Goal: Task Accomplishment & Management: Complete application form

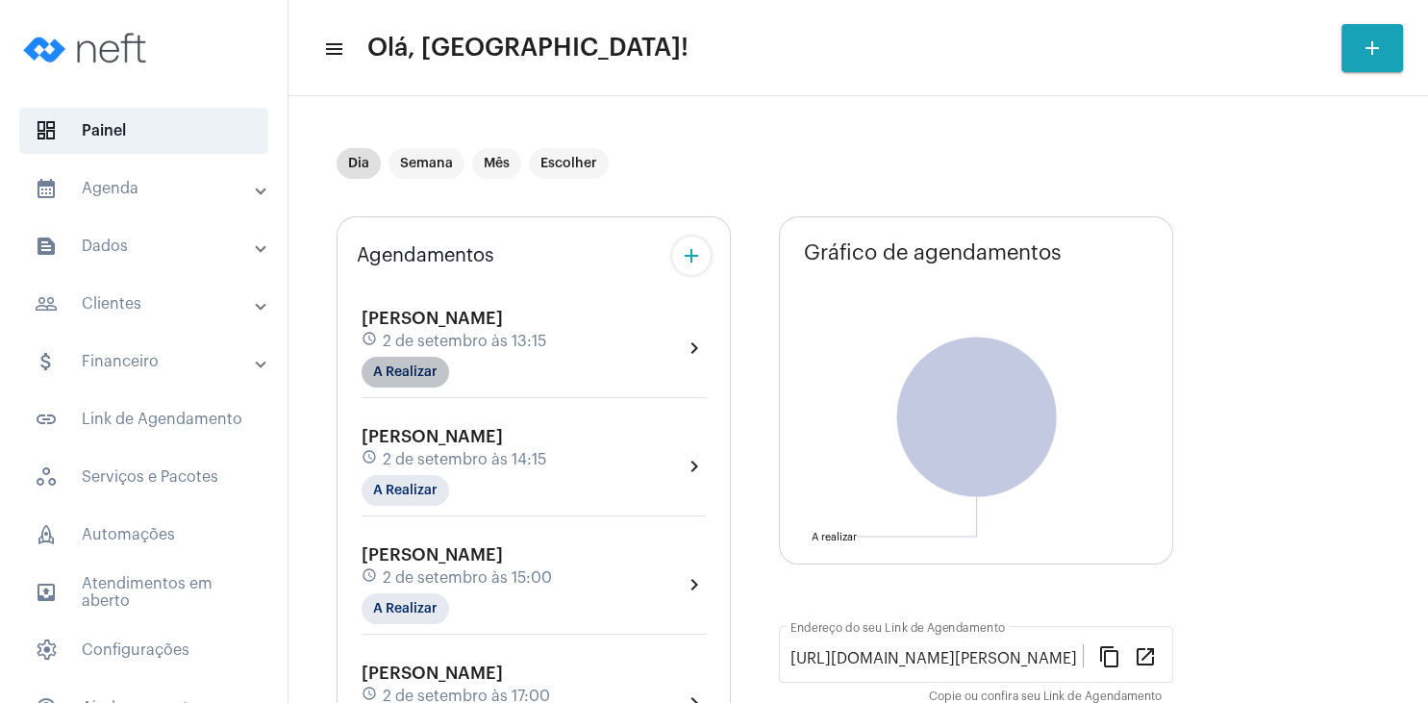
click at [406, 380] on mat-chip "A Realizar" at bounding box center [406, 372] width 88 height 31
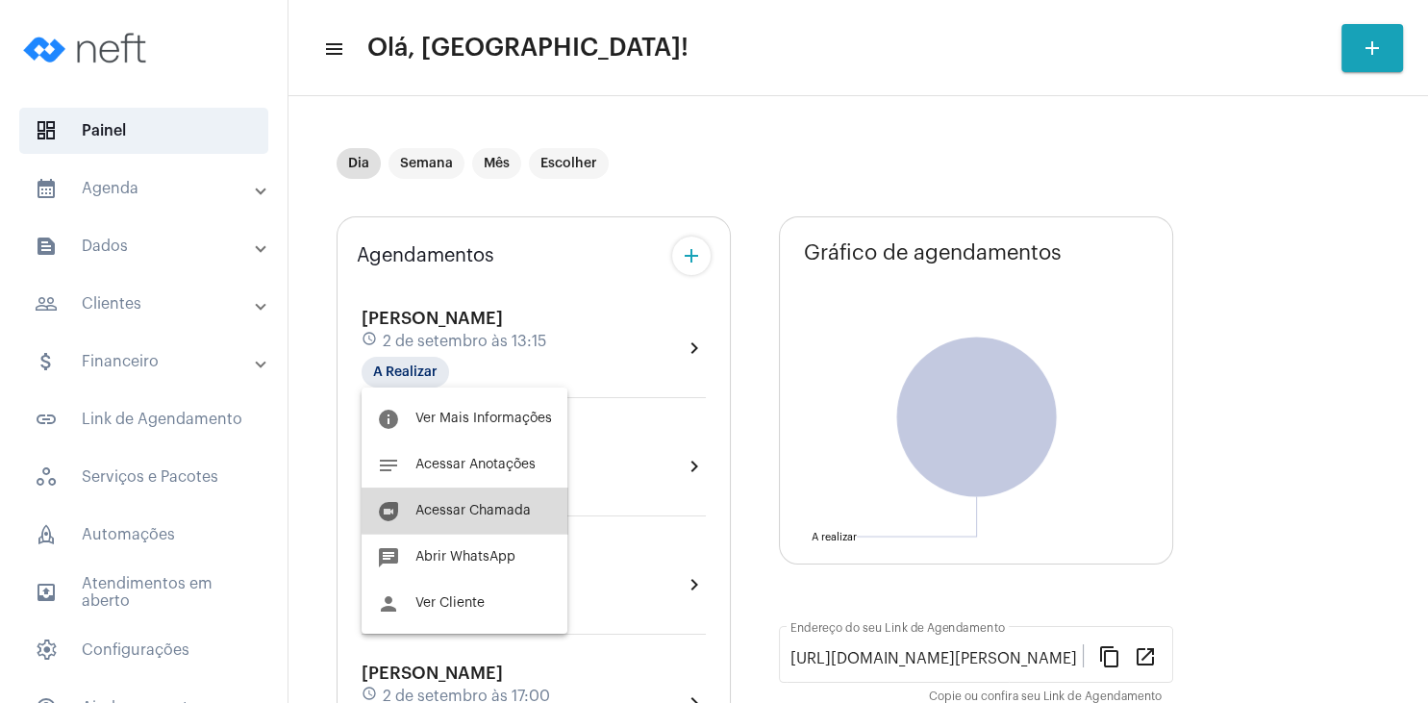
click at [521, 503] on button "duo [PERSON_NAME]" at bounding box center [465, 511] width 206 height 46
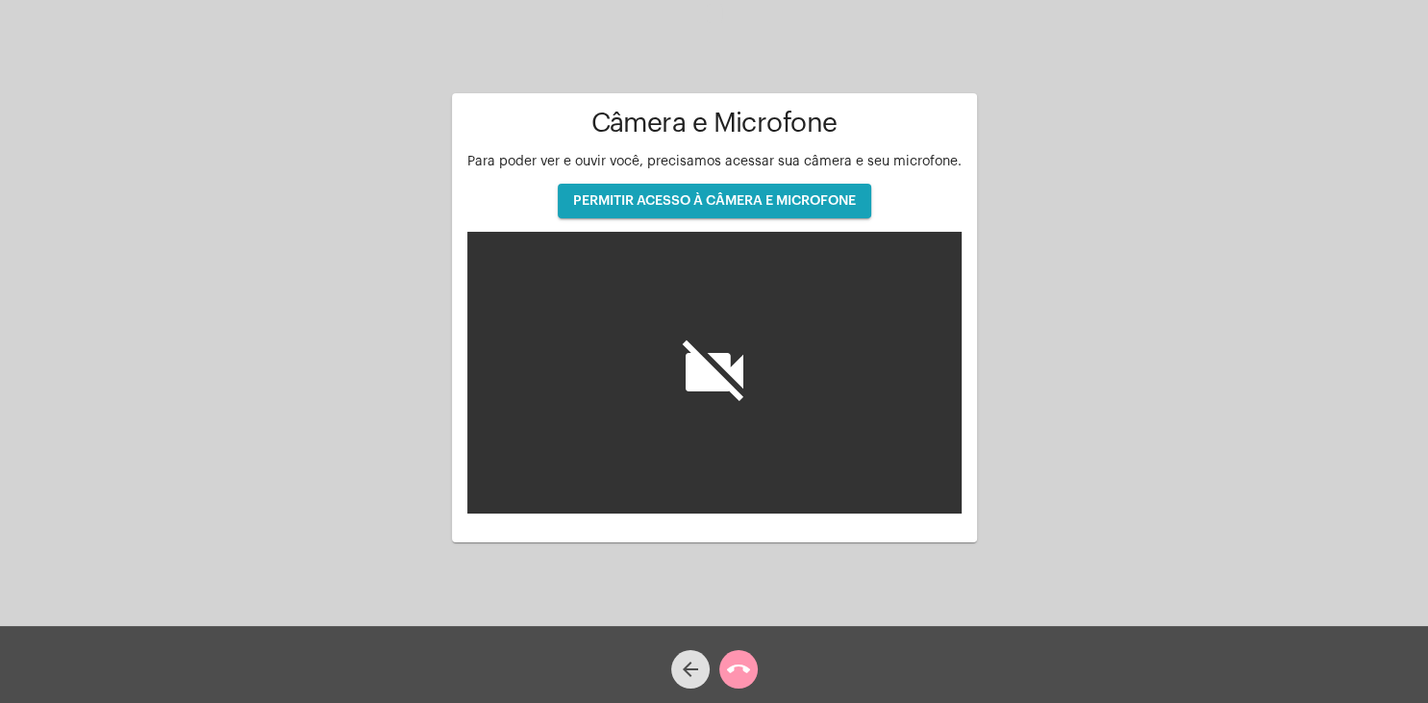
click at [701, 206] on span "PERMITIR ACESSO À CÂMERA E MICROFONE" at bounding box center [714, 200] width 283 height 13
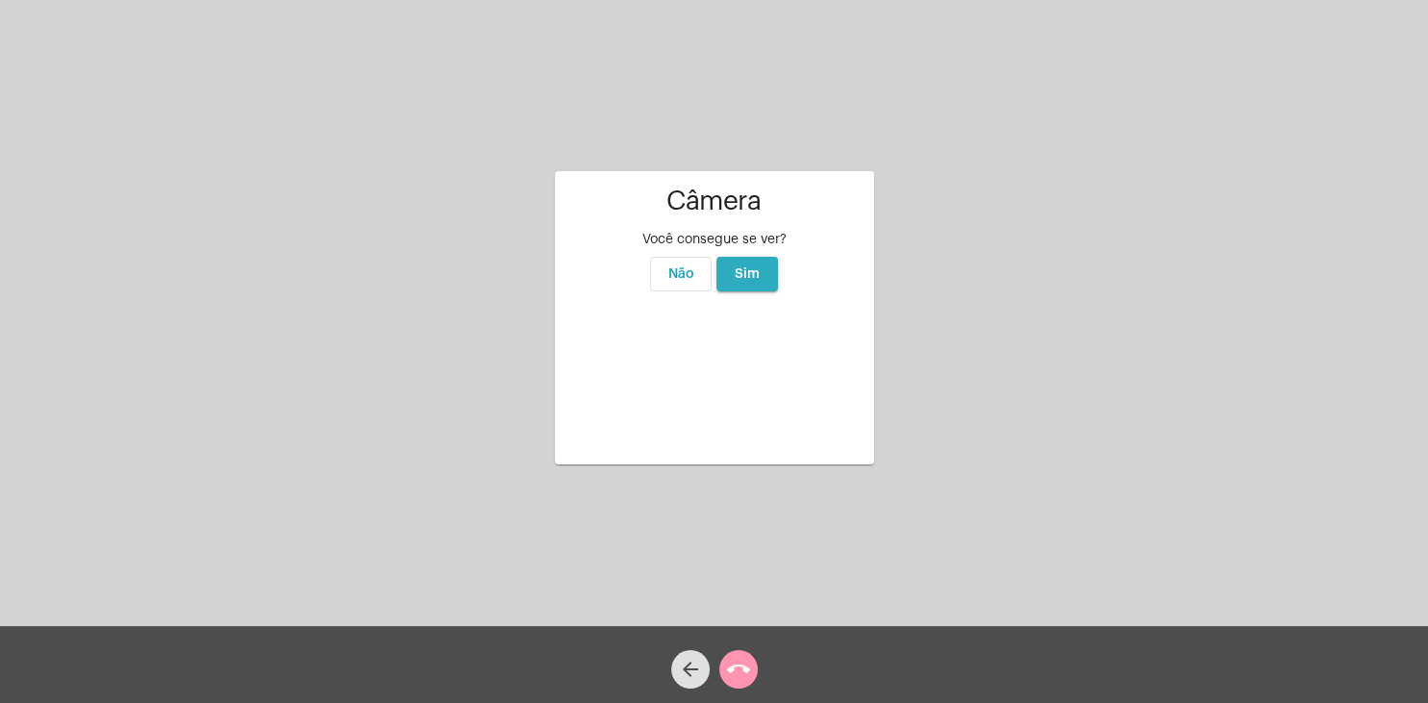
click at [770, 257] on button "Sim" at bounding box center [747, 274] width 62 height 35
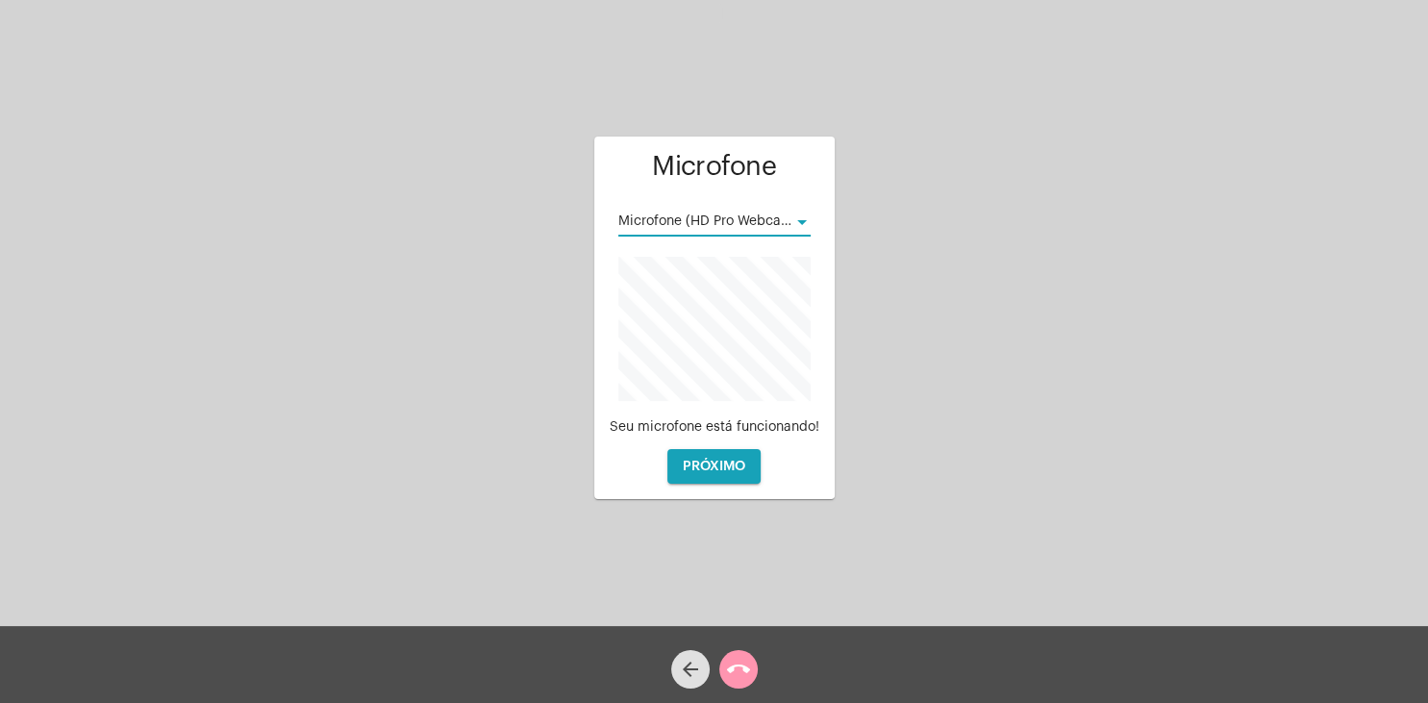
click at [800, 221] on div at bounding box center [802, 222] width 10 height 5
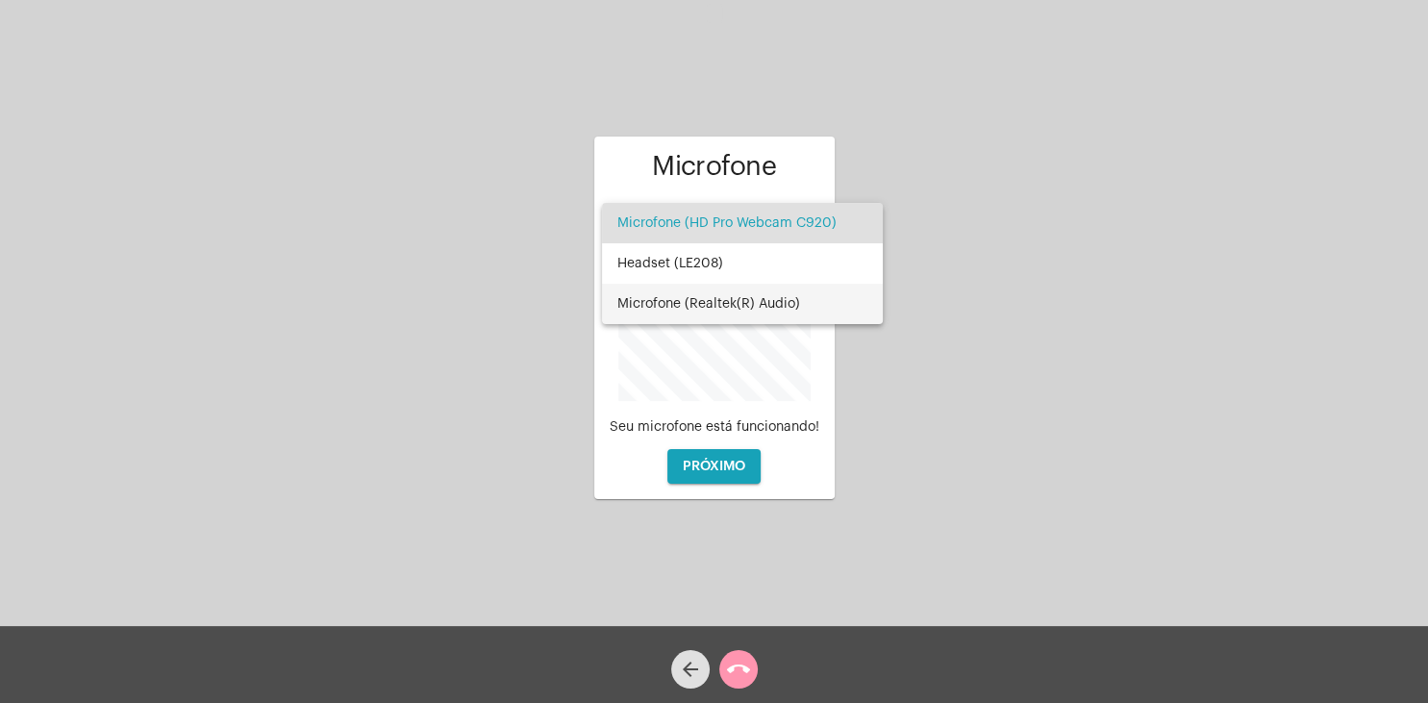
click at [785, 304] on span "Microfone (Realtek(R) Audio)" at bounding box center [742, 304] width 250 height 40
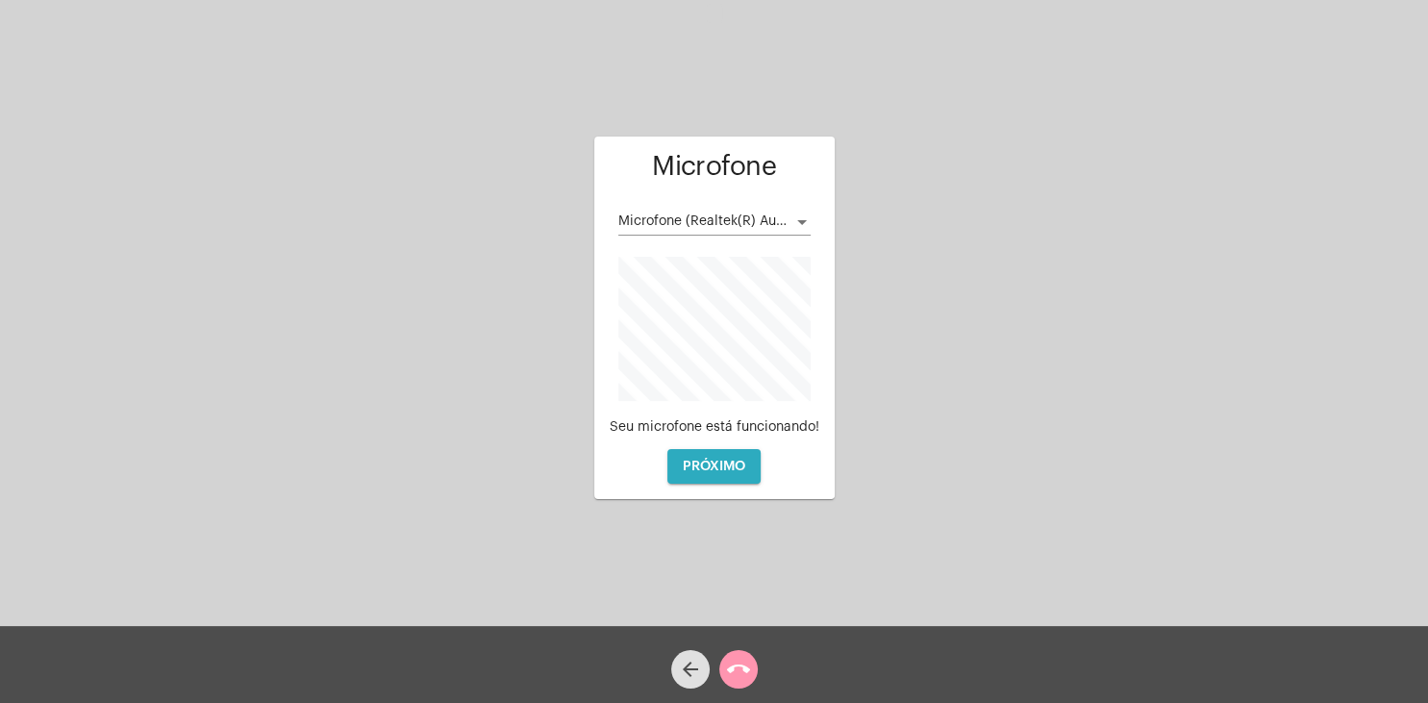
click at [737, 467] on span "PRÓXIMO" at bounding box center [714, 466] width 63 height 13
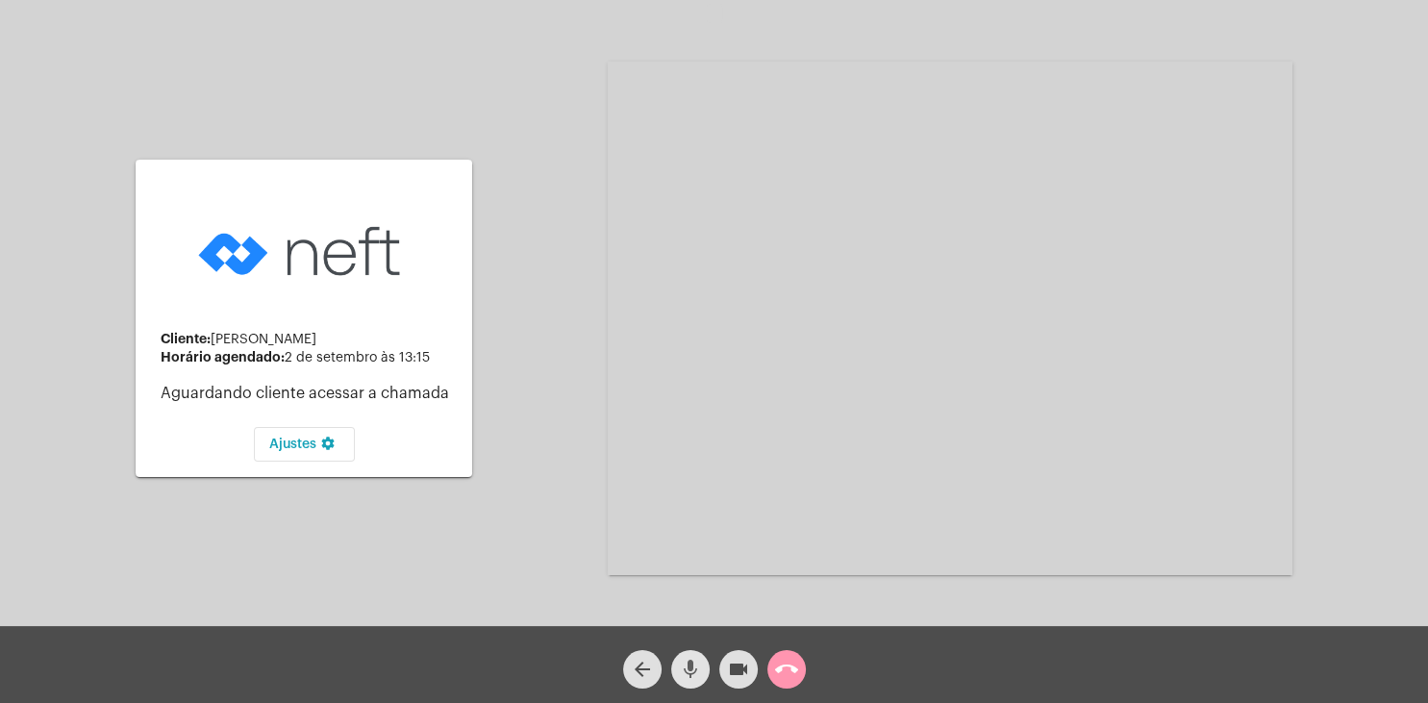
click at [695, 669] on mat-icon "mic" at bounding box center [690, 669] width 23 height 23
click at [701, 668] on mat-icon "mic_off" at bounding box center [690, 669] width 23 height 23
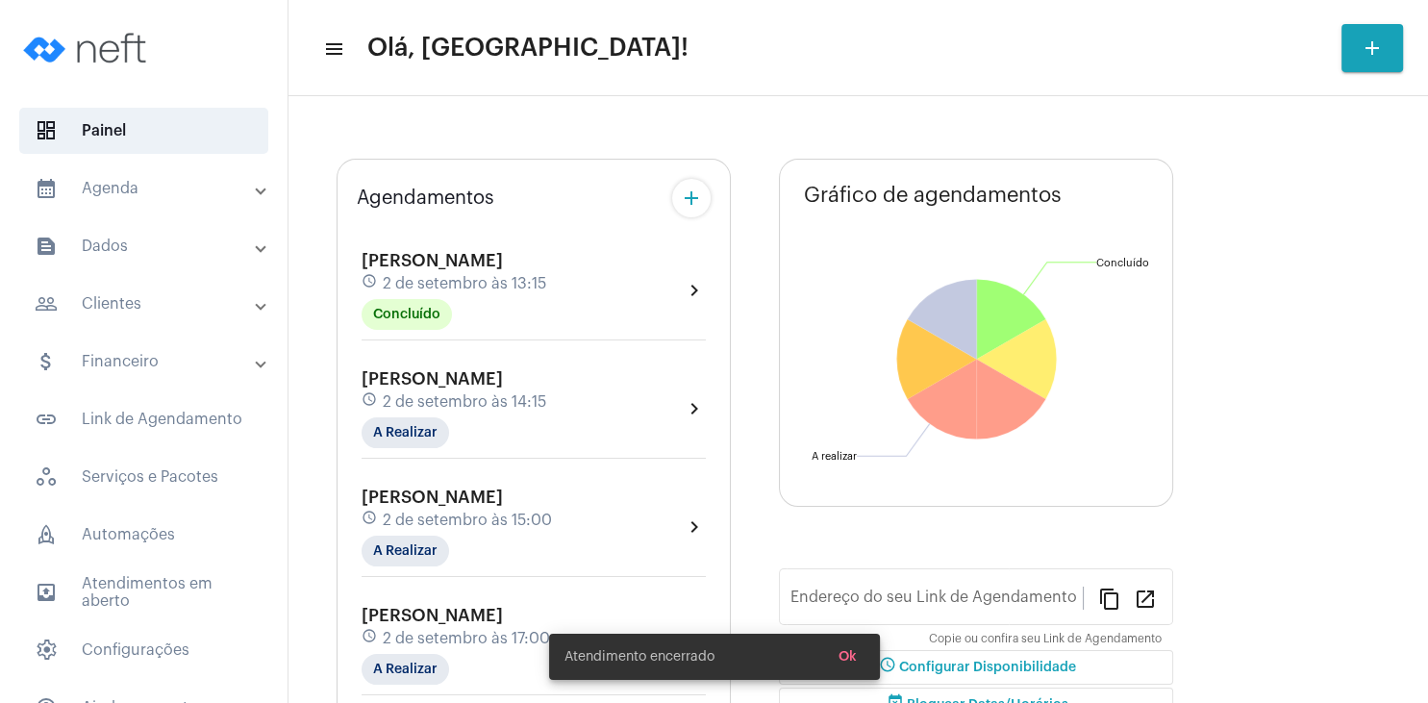
type input "[URL][DOMAIN_NAME][PERSON_NAME]"
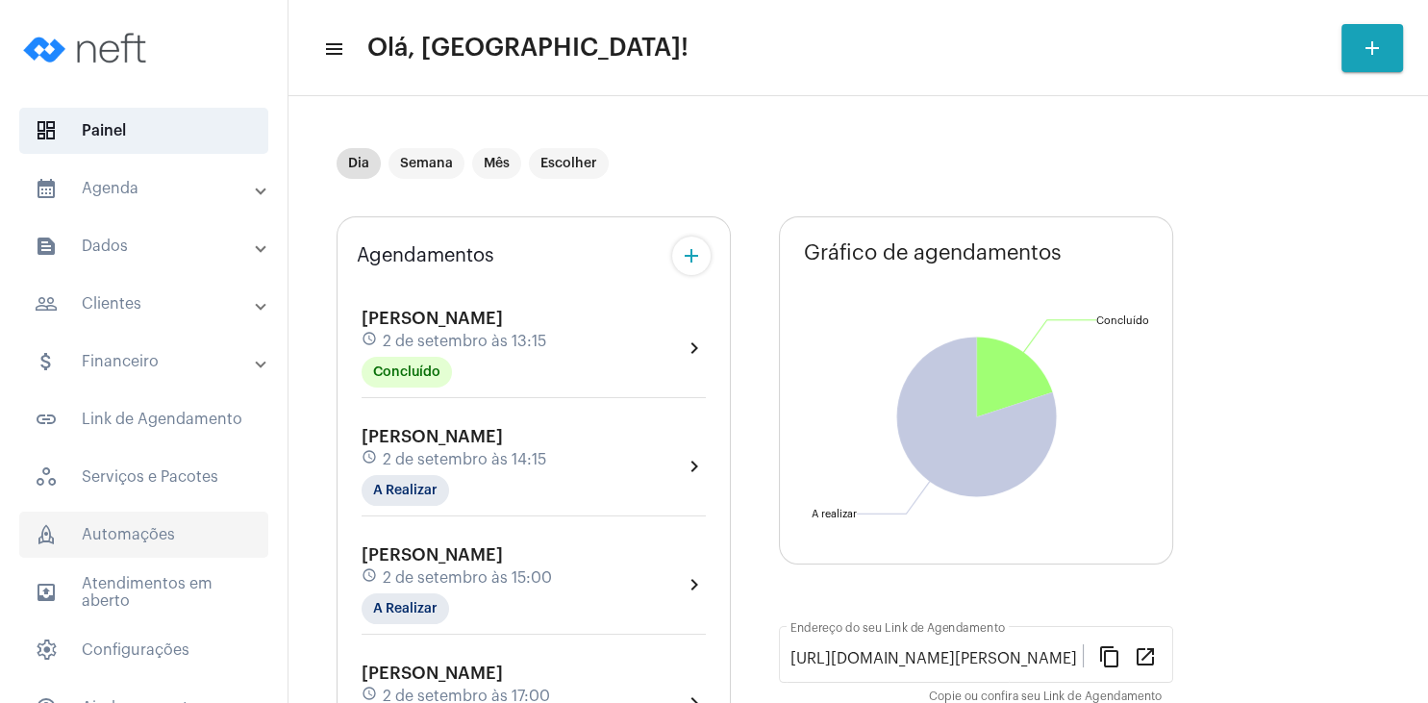
scroll to position [92, 0]
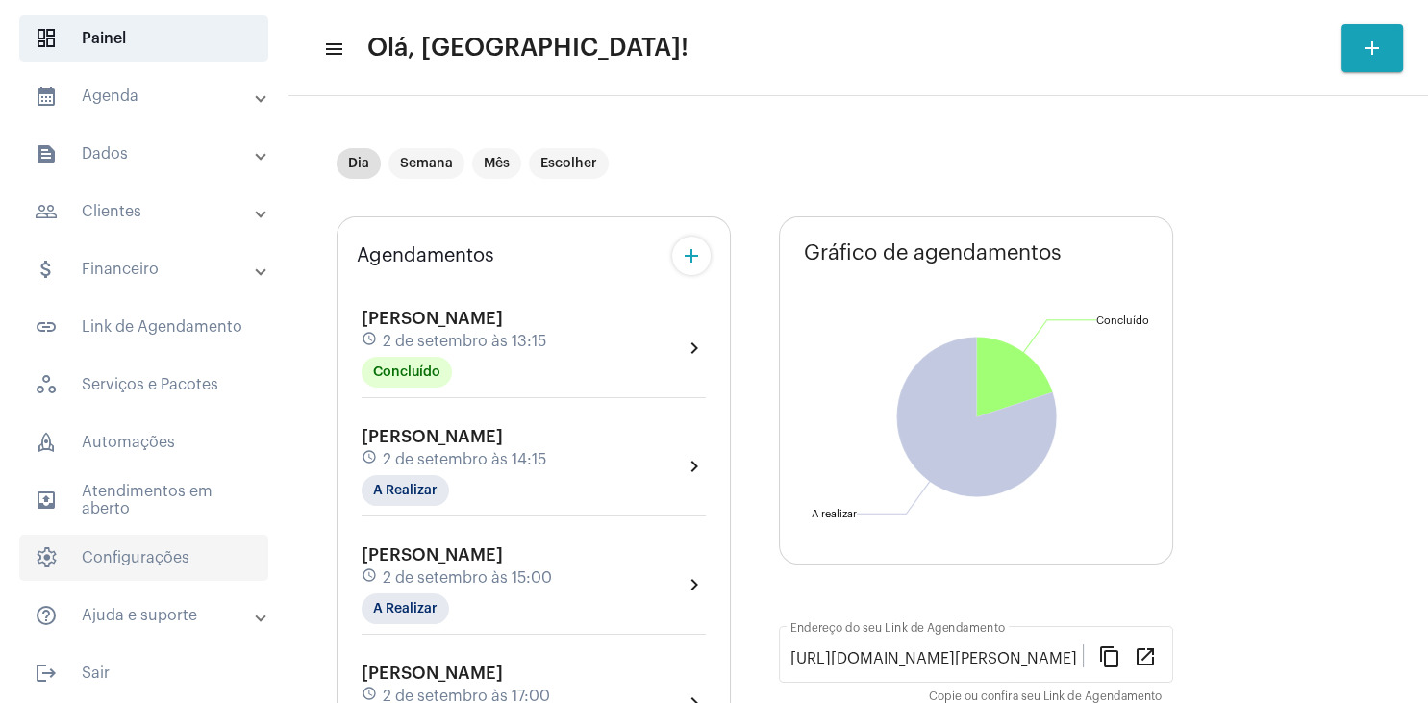
click at [123, 554] on span "settings Configurações" at bounding box center [143, 558] width 249 height 46
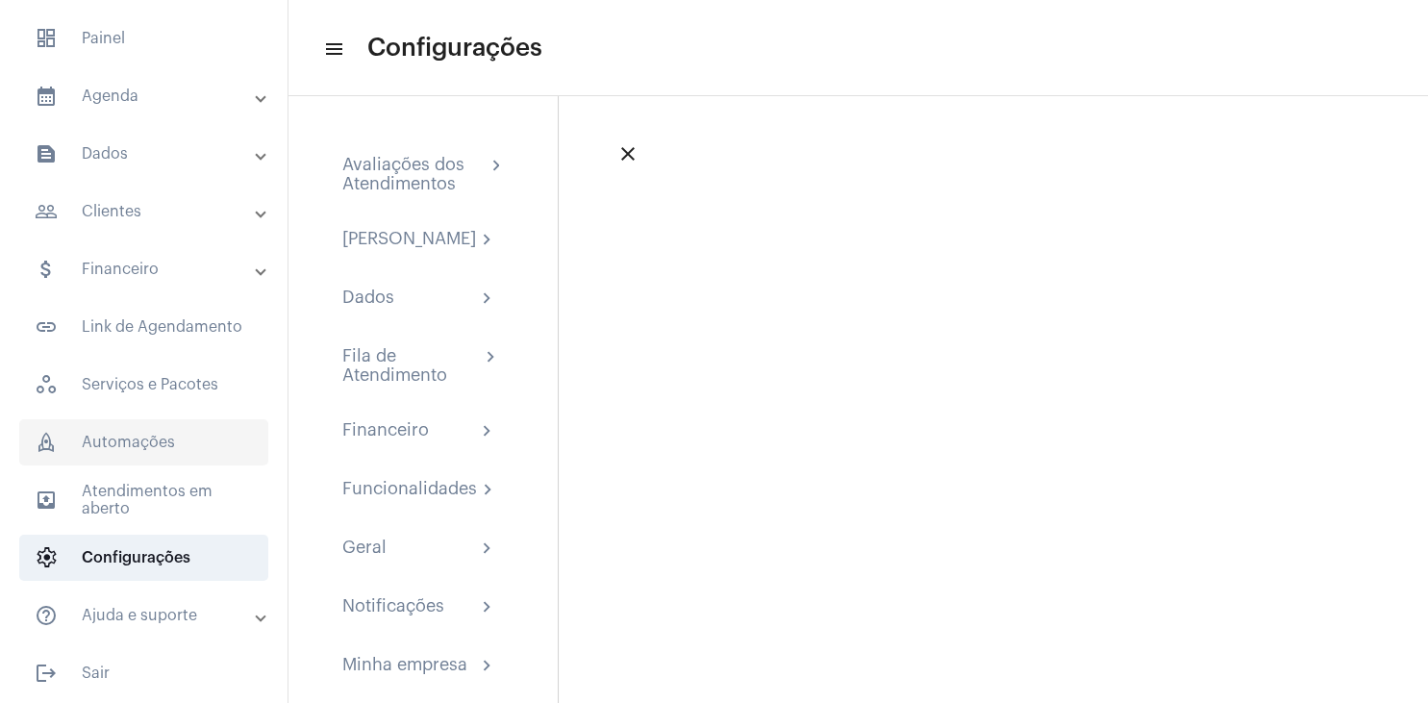
click at [129, 455] on span "rocket_outlined Automações" at bounding box center [143, 442] width 249 height 46
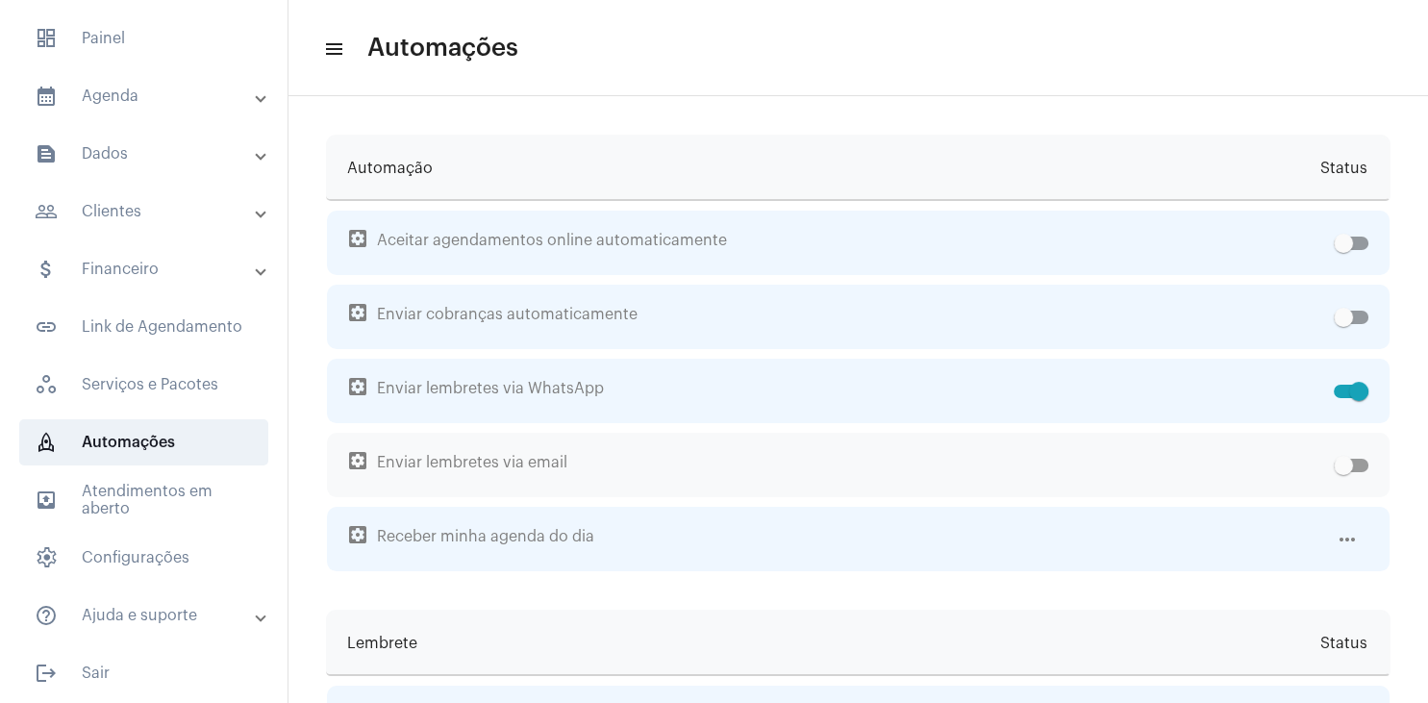
click at [1363, 463] on span at bounding box center [1351, 465] width 35 height 13
click at [1343, 472] on input "checkbox" at bounding box center [1342, 472] width 1 height 1
click at [1341, 471] on span at bounding box center [1351, 465] width 35 height 13
click at [1342, 472] on input "checkbox" at bounding box center [1342, 472] width 1 height 1
checkbox input "false"
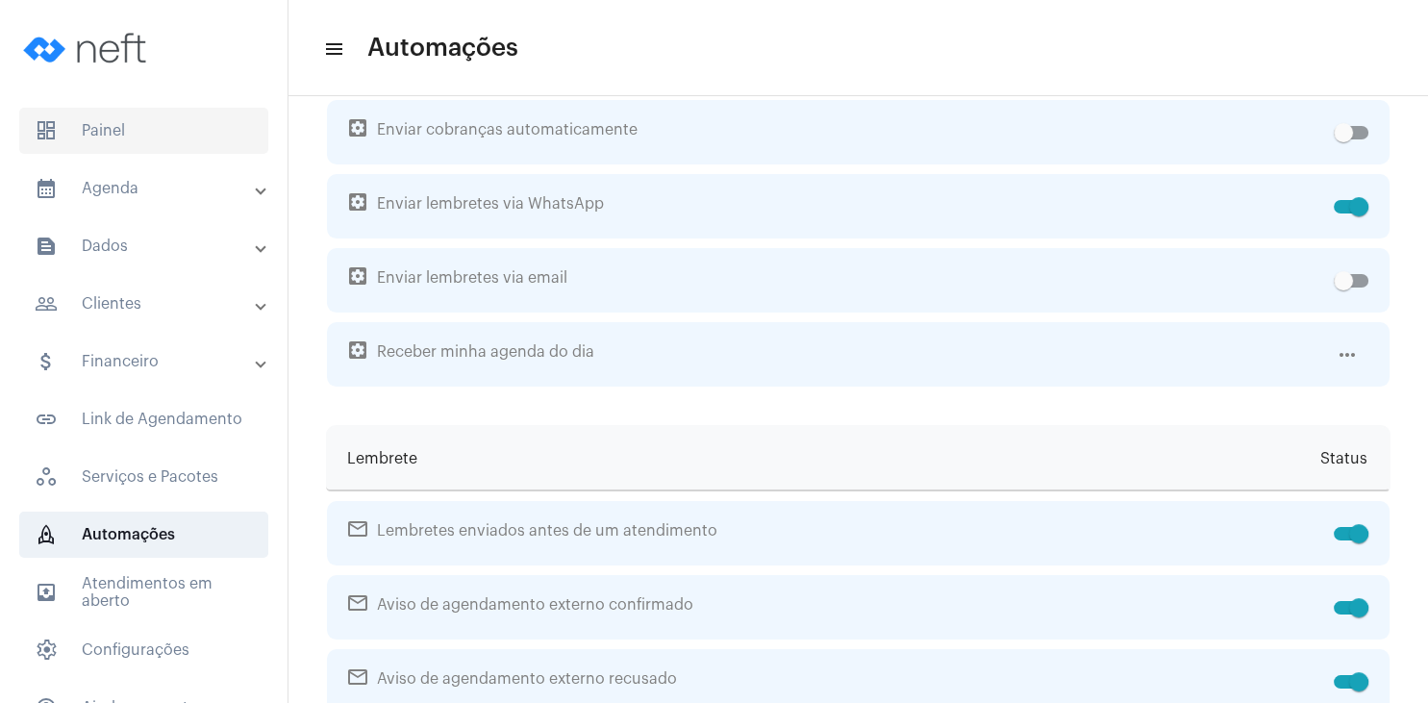
click at [110, 137] on span "dashboard Painel" at bounding box center [143, 131] width 249 height 46
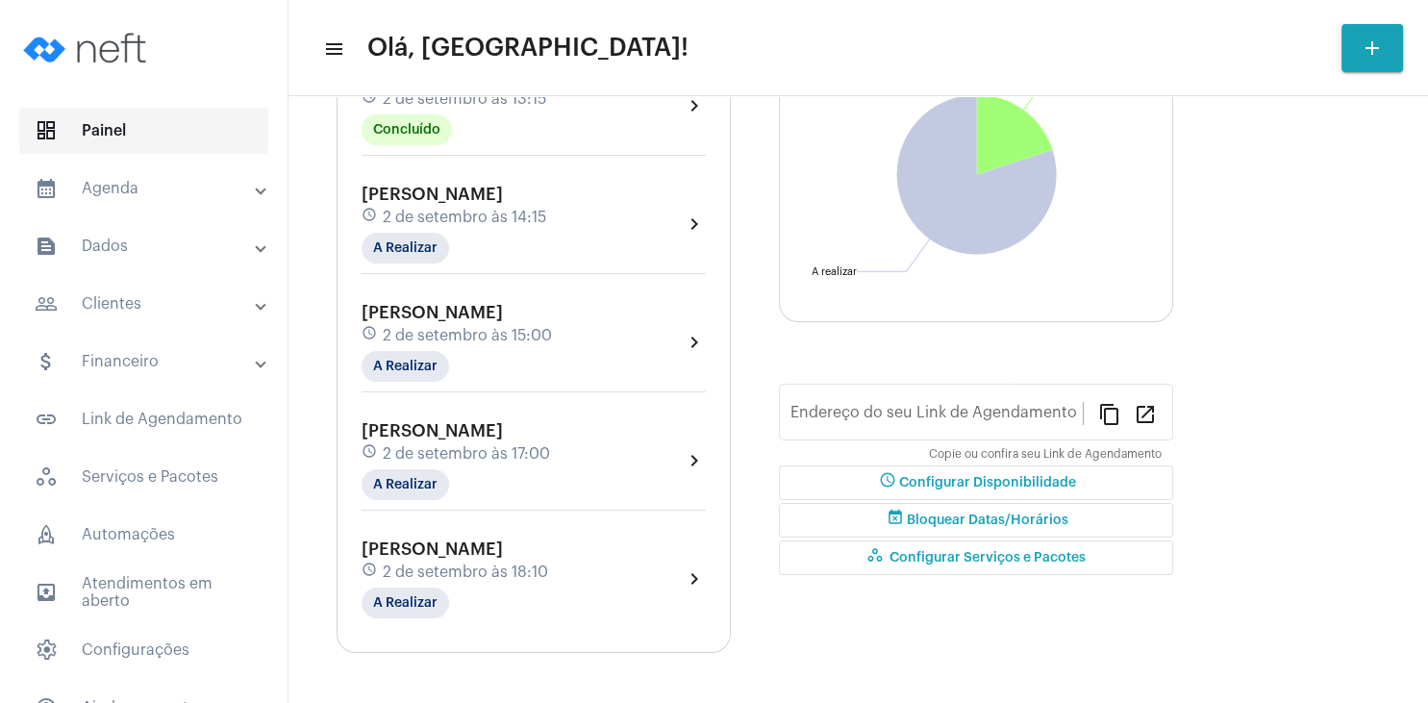
type input "[URL][DOMAIN_NAME][PERSON_NAME]"
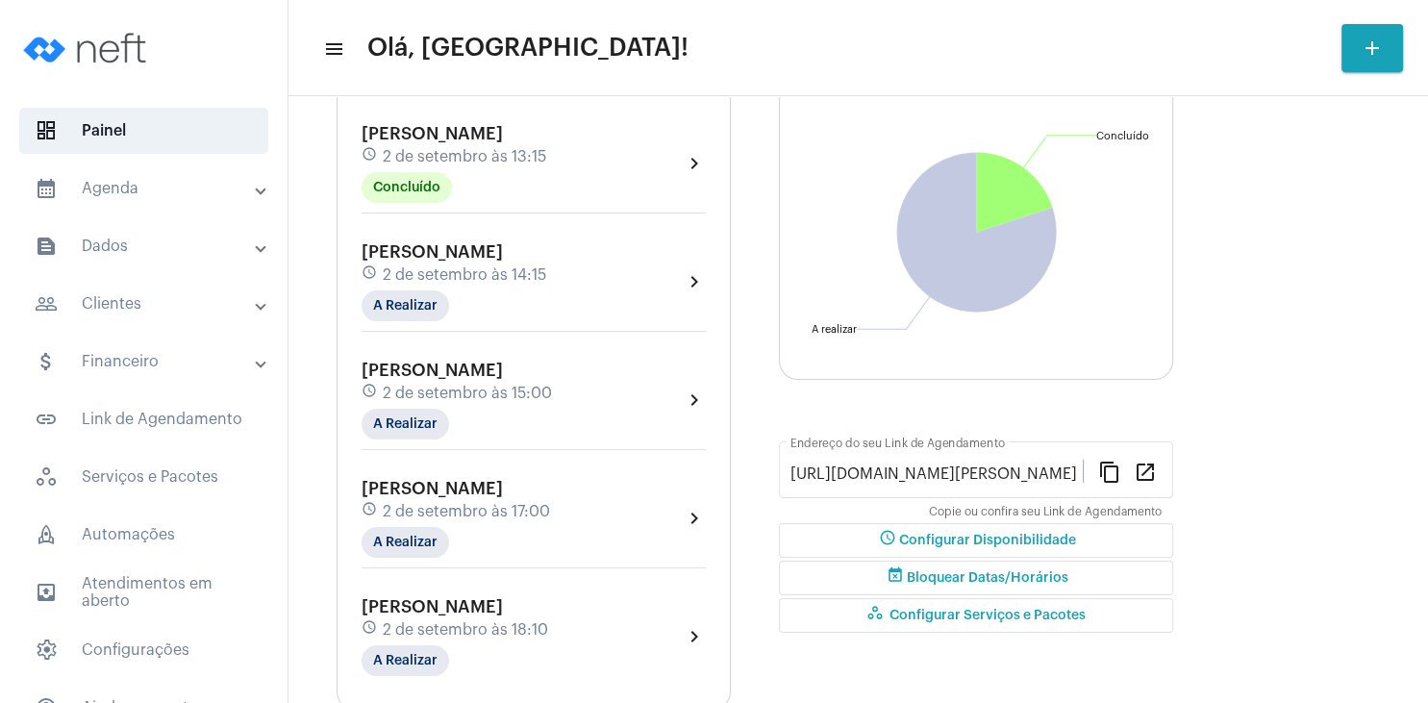
click at [499, 142] on span "[PERSON_NAME]" at bounding box center [432, 133] width 141 height 17
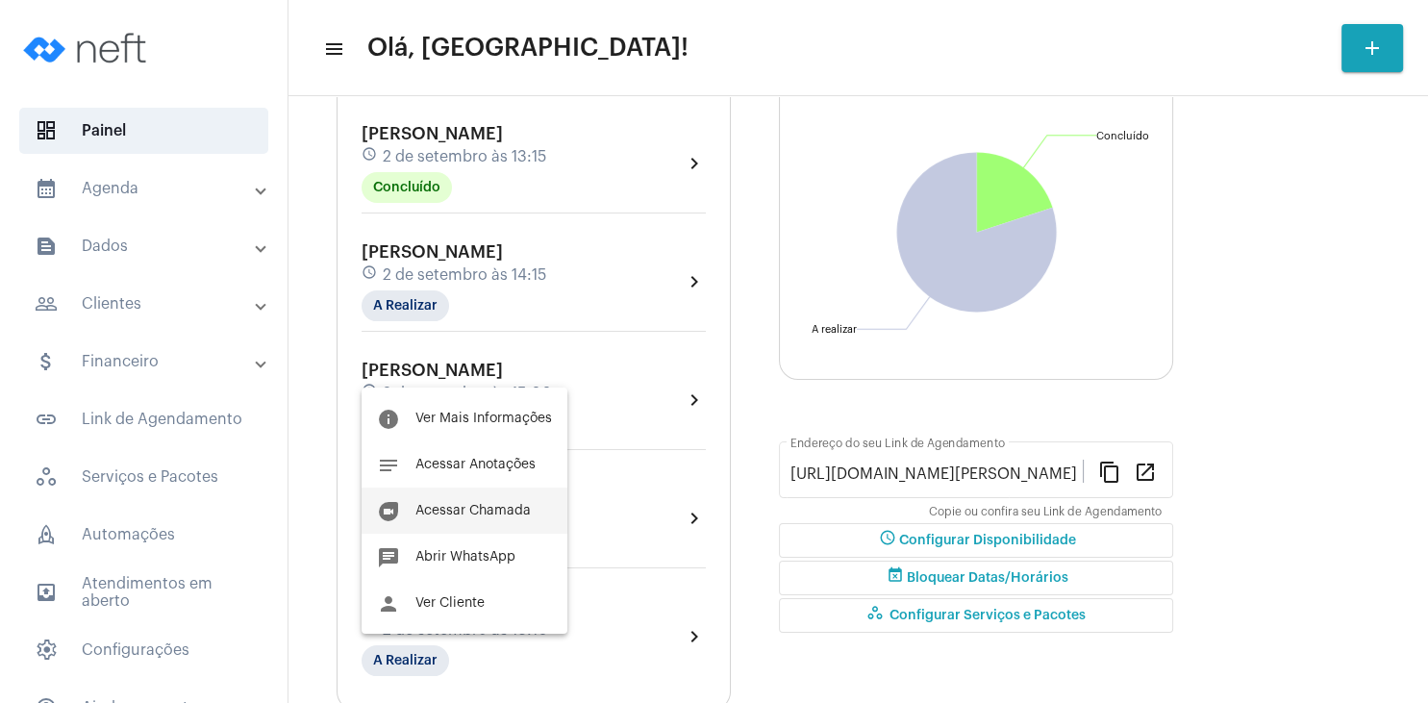
click at [497, 525] on button "duo [PERSON_NAME]" at bounding box center [465, 511] width 206 height 46
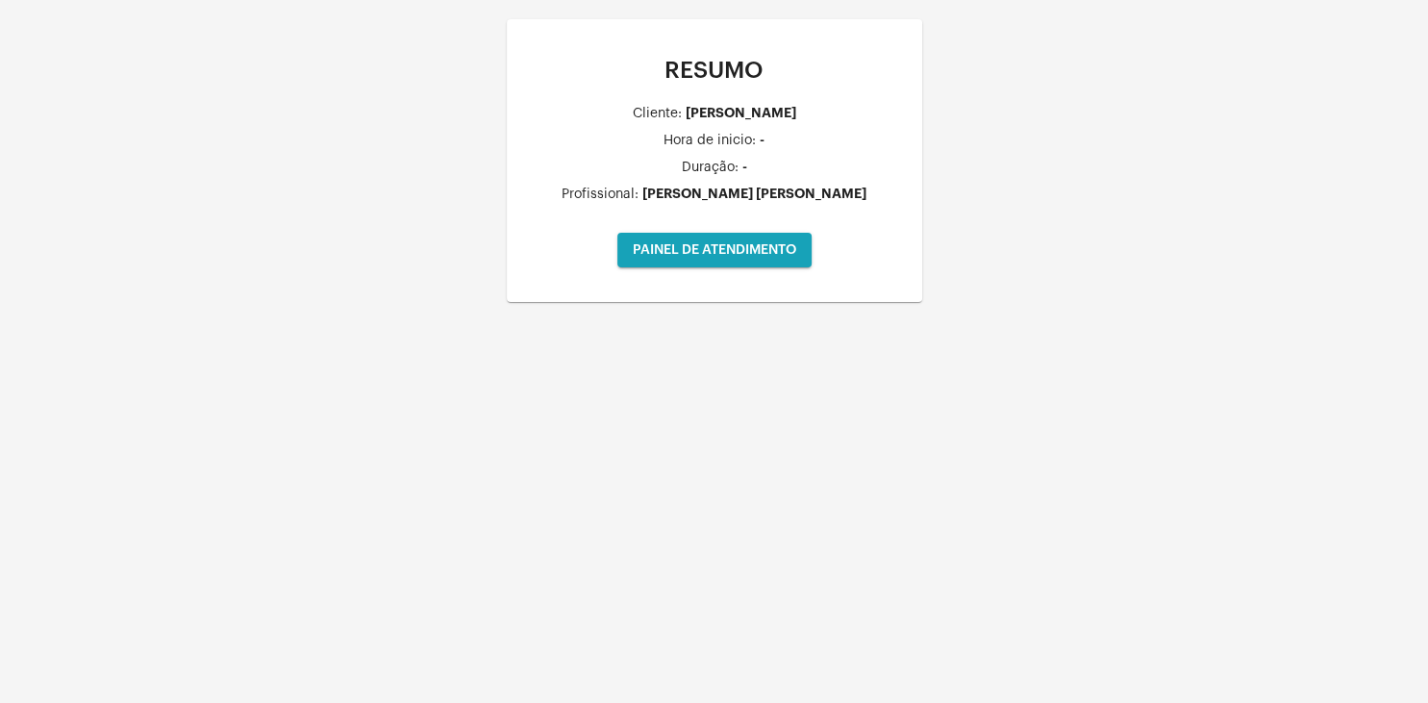
click at [737, 261] on button "PAINEL DE ATENDIMENTO" at bounding box center [714, 250] width 194 height 35
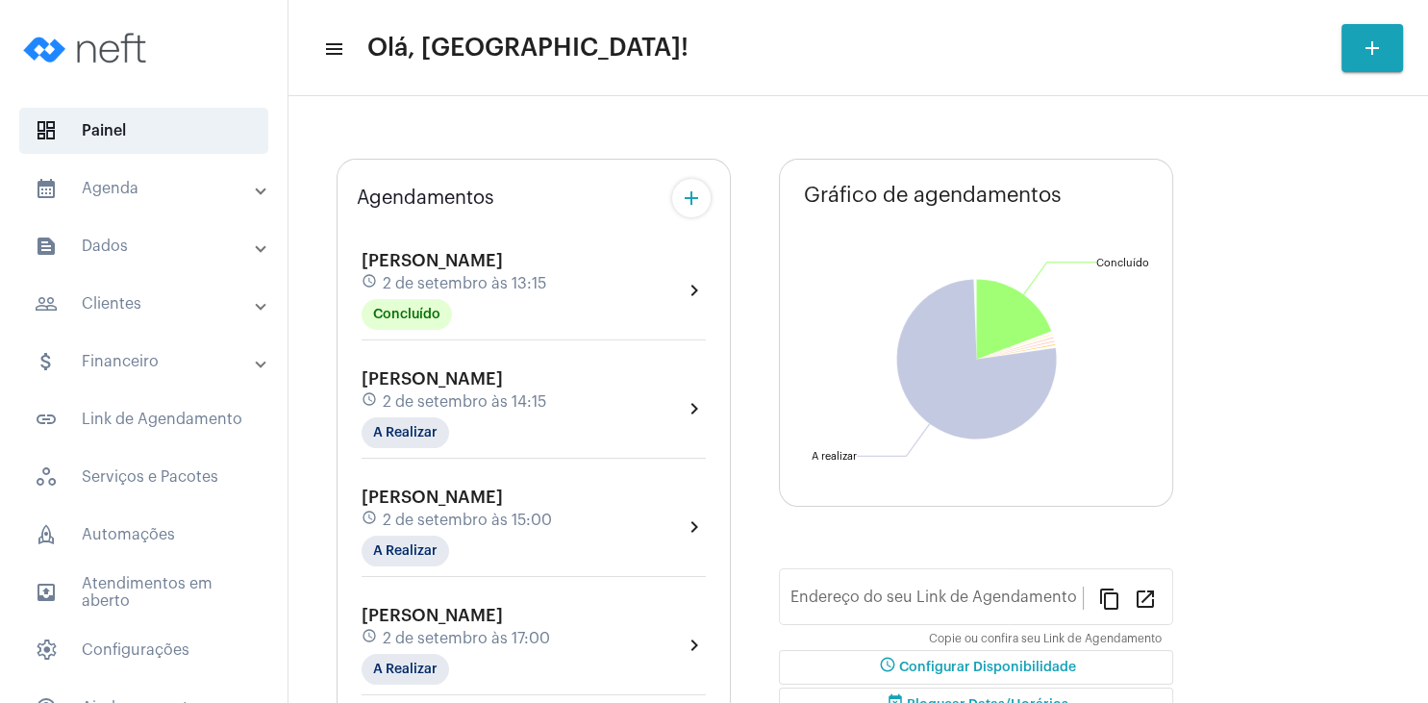
type input "[URL][DOMAIN_NAME][PERSON_NAME]"
click at [505, 217] on div "Agendamentos add" at bounding box center [534, 198] width 354 height 38
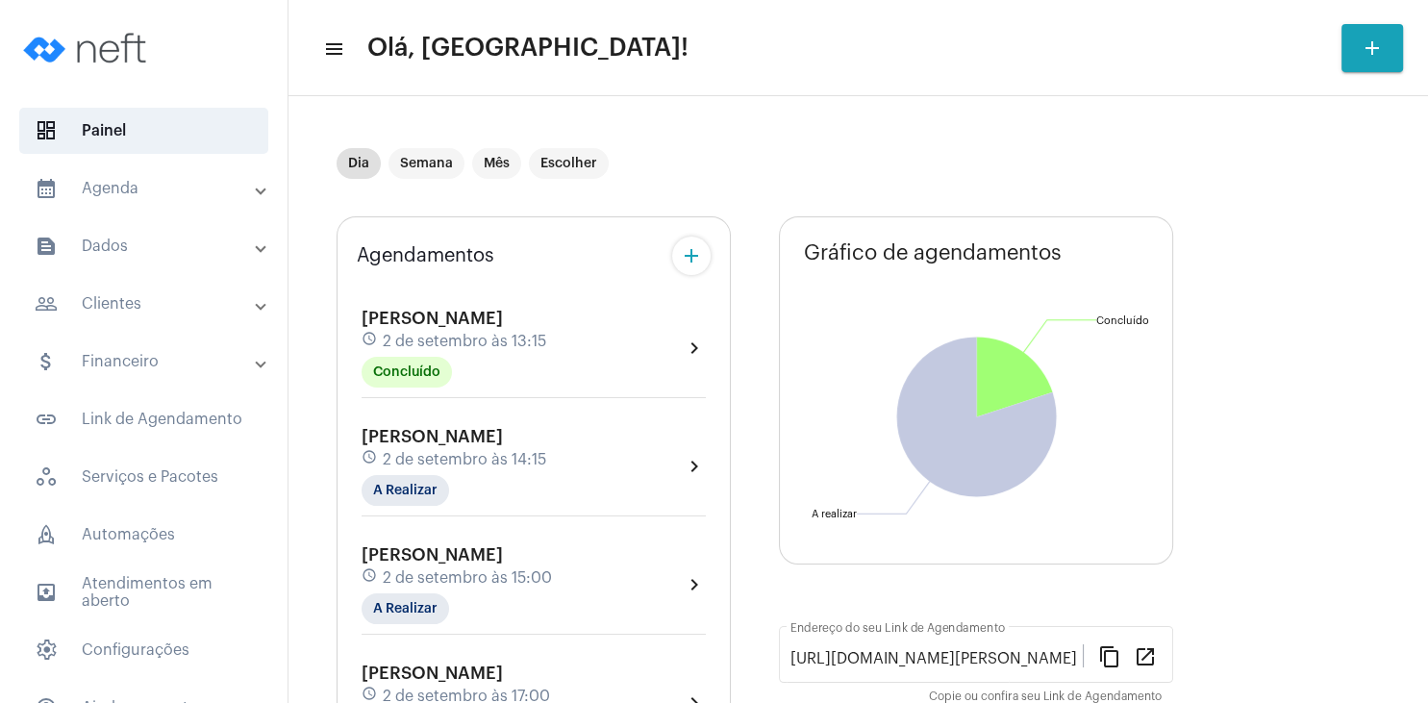
click at [494, 301] on div "[PERSON_NAME] schedule 2 de setembro às 13:15 Concluído chevron_right [PERSON_N…" at bounding box center [534, 575] width 354 height 581
click at [494, 318] on span "[PERSON_NAME]" at bounding box center [432, 318] width 141 height 17
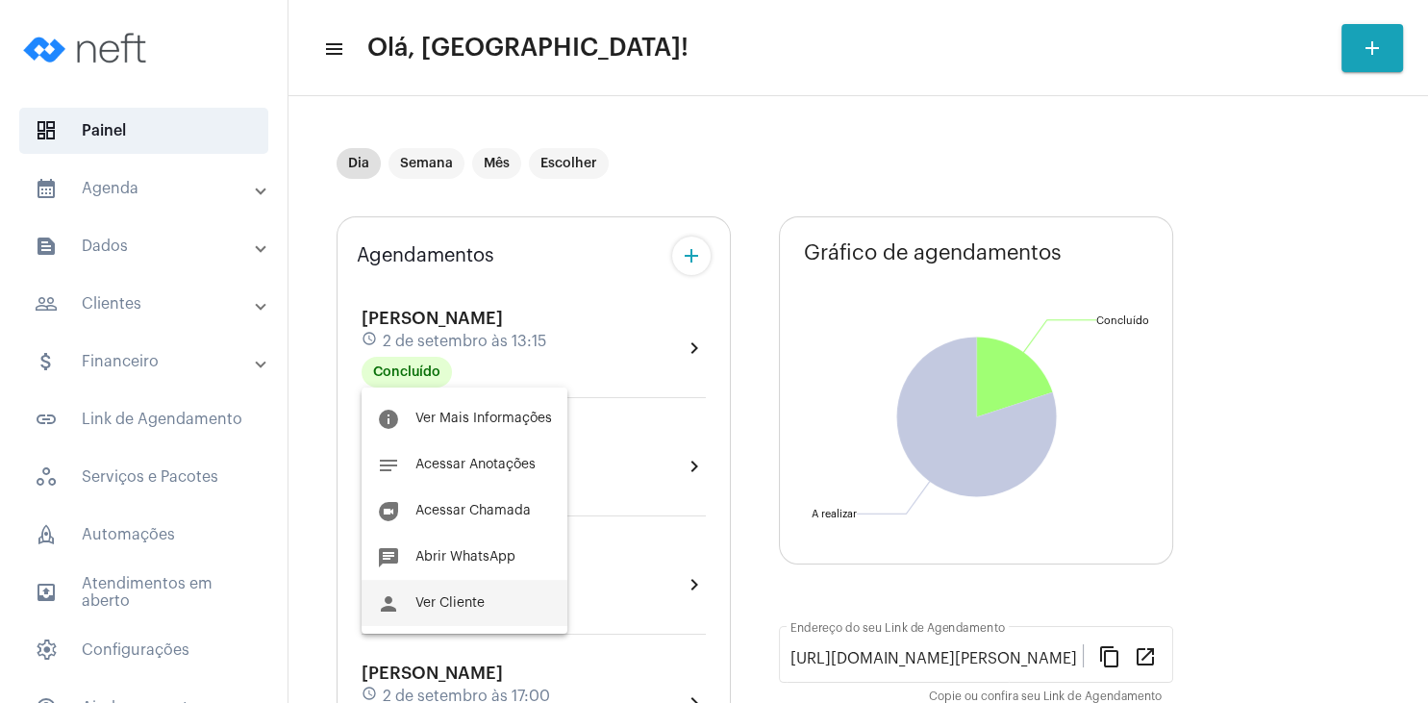
click at [466, 606] on span "Ver Cliente" at bounding box center [449, 602] width 69 height 13
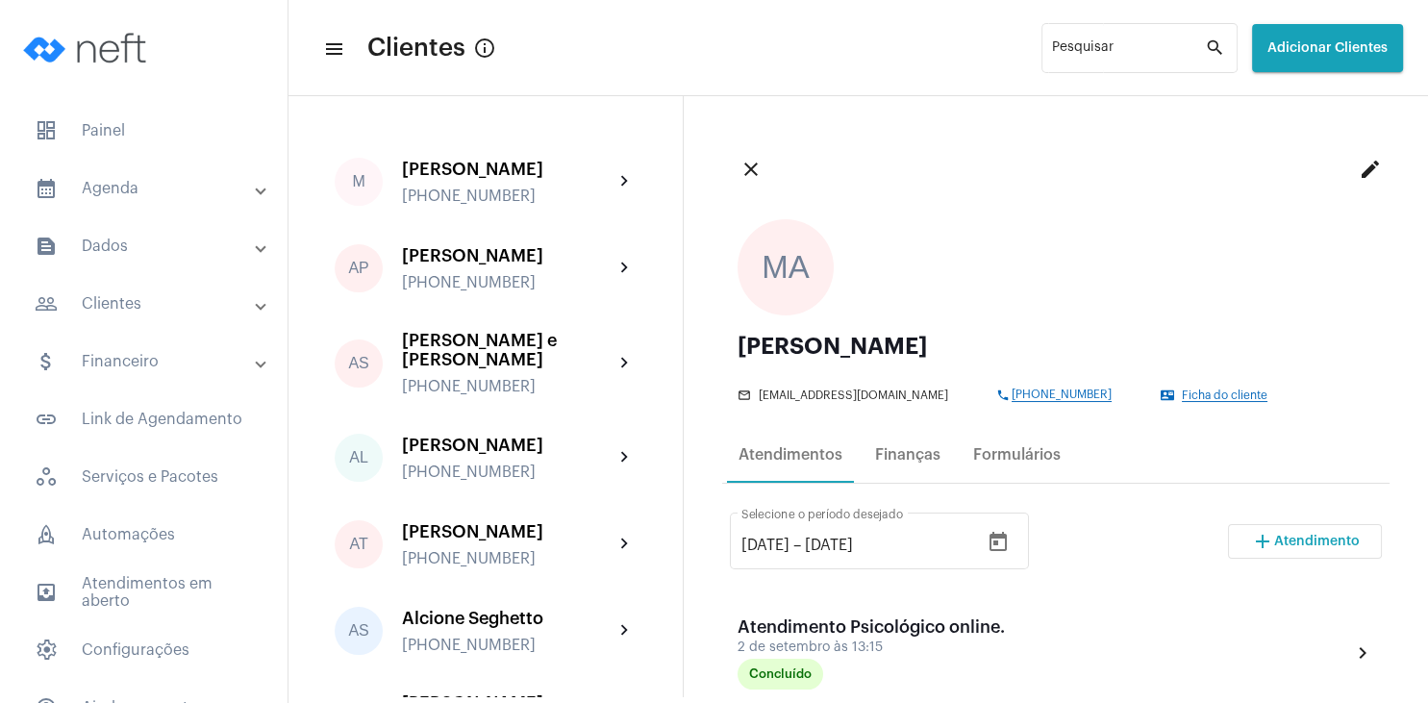
click at [1340, 541] on span "Atendimento" at bounding box center [1317, 541] width 86 height 13
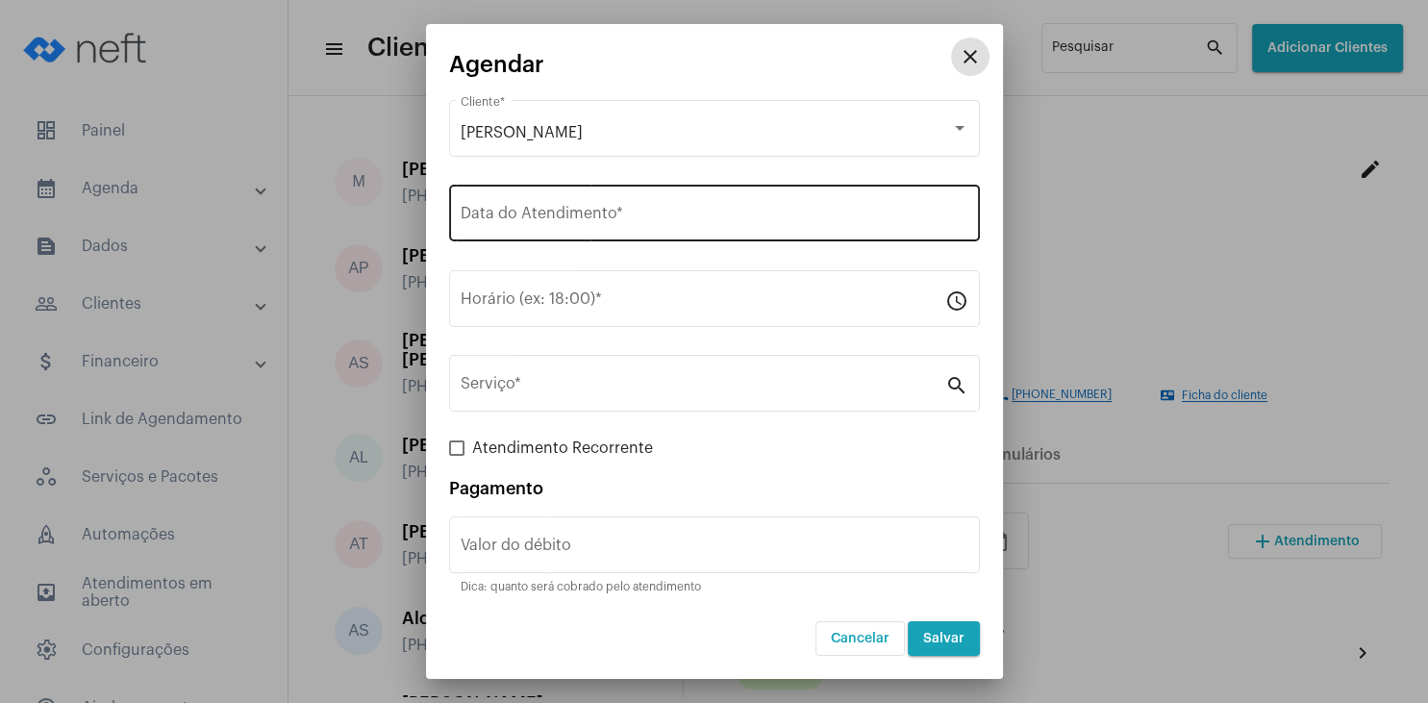
click at [552, 213] on input "Data do Atendimento *" at bounding box center [715, 217] width 508 height 17
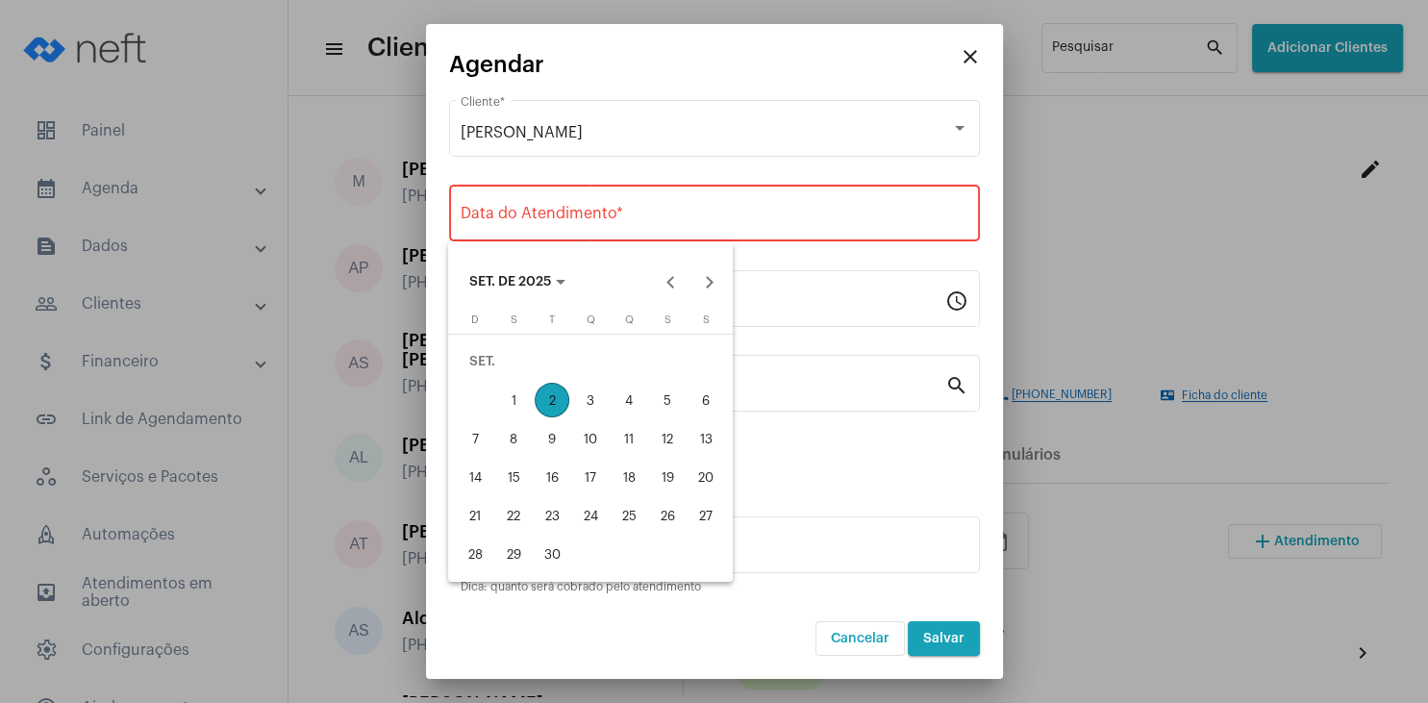
click at [560, 397] on div "2" at bounding box center [552, 400] width 35 height 35
type input "[DATE]"
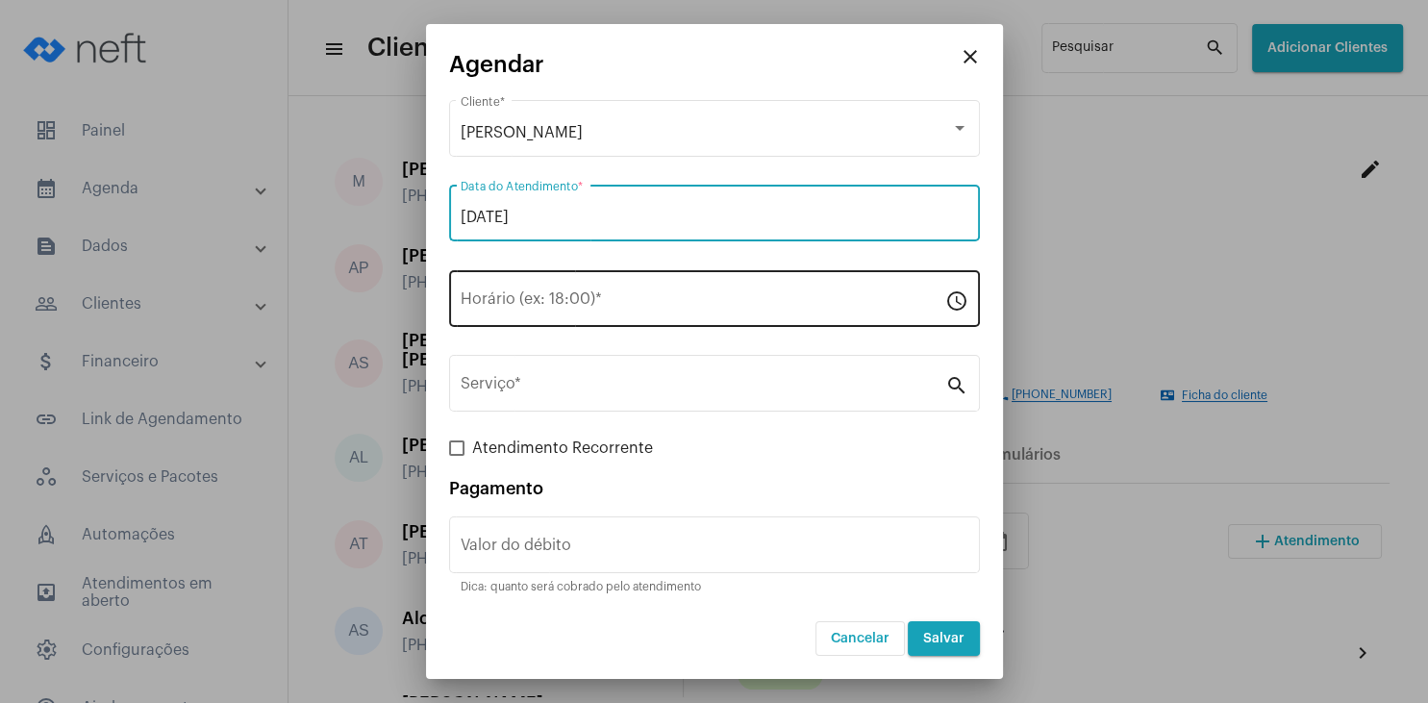
click at [537, 299] on input "Horário (ex: 18:00) *" at bounding box center [703, 302] width 485 height 17
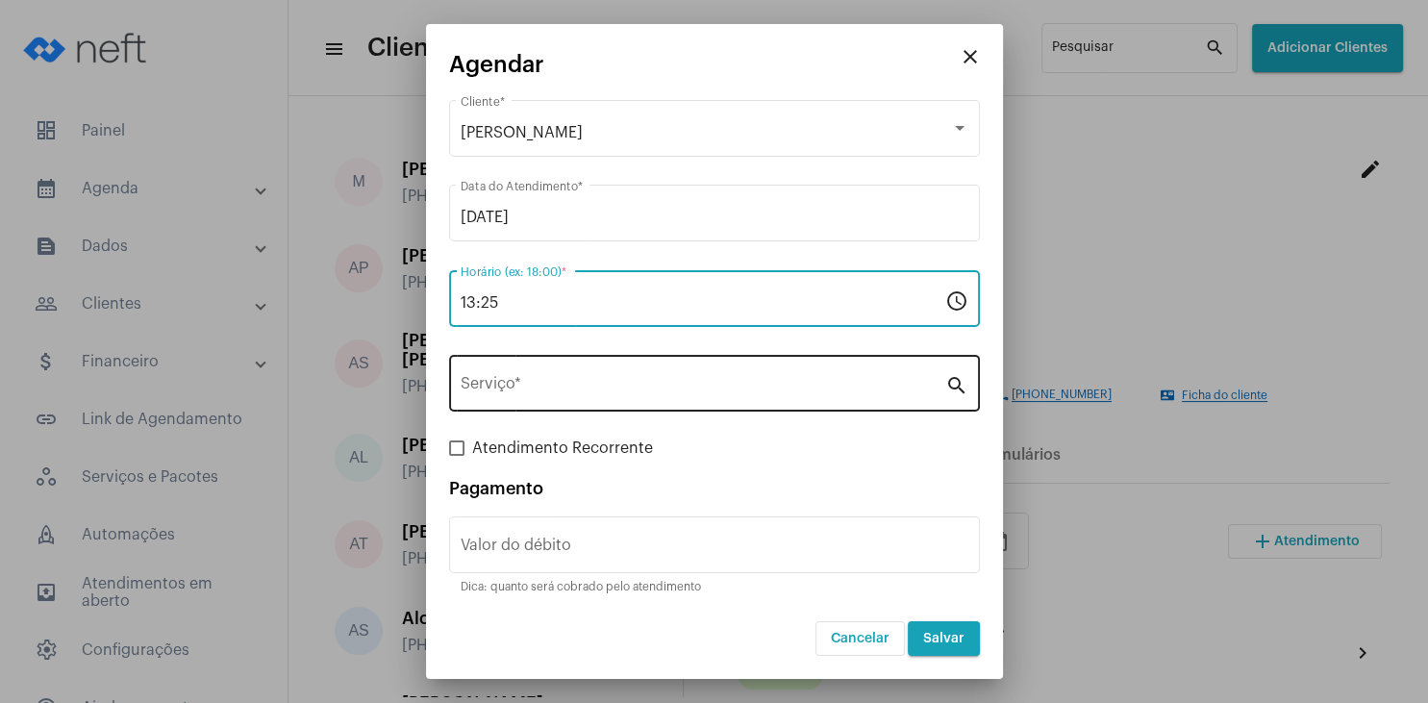
type input "13:25"
click at [521, 379] on div "Serviço *" at bounding box center [703, 381] width 485 height 61
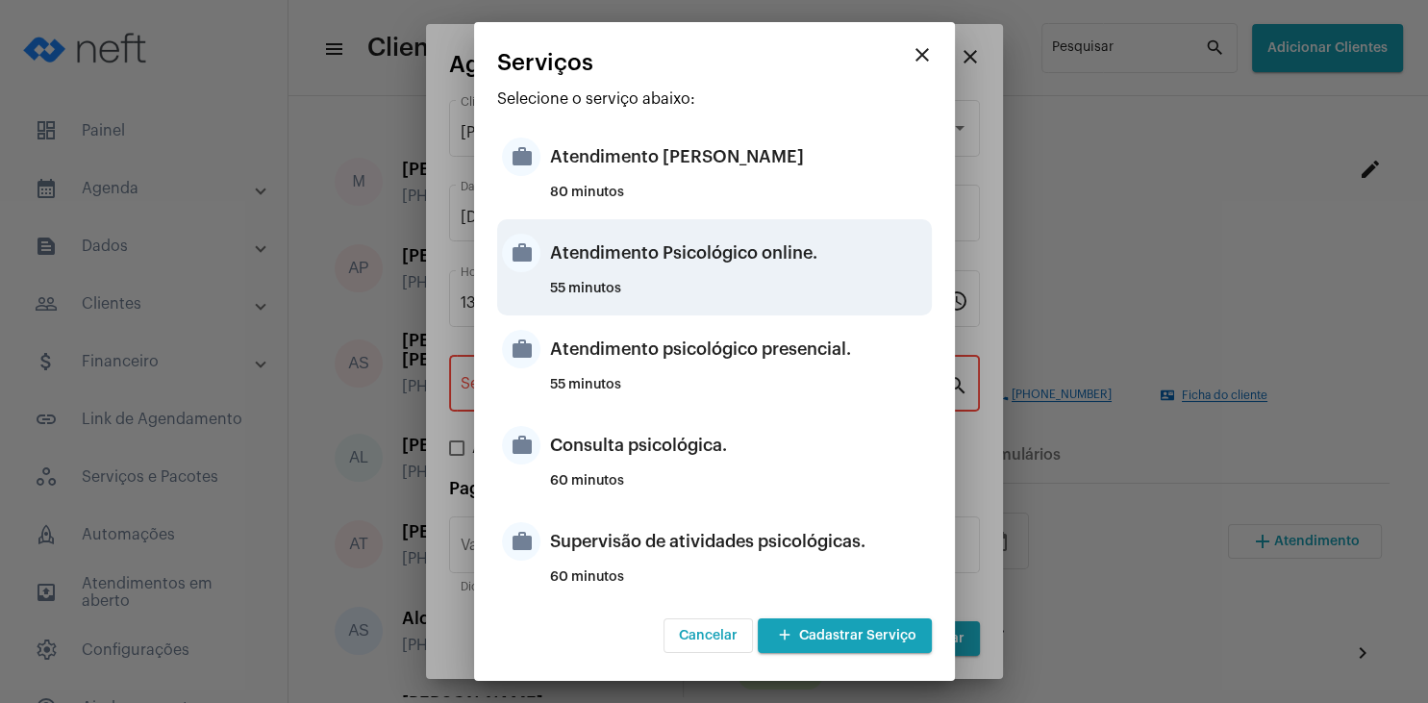
click at [762, 267] on div "Atendimento Psicológico online." at bounding box center [738, 253] width 377 height 58
type input "Atendimento Psicológico online."
type input "R$ 250"
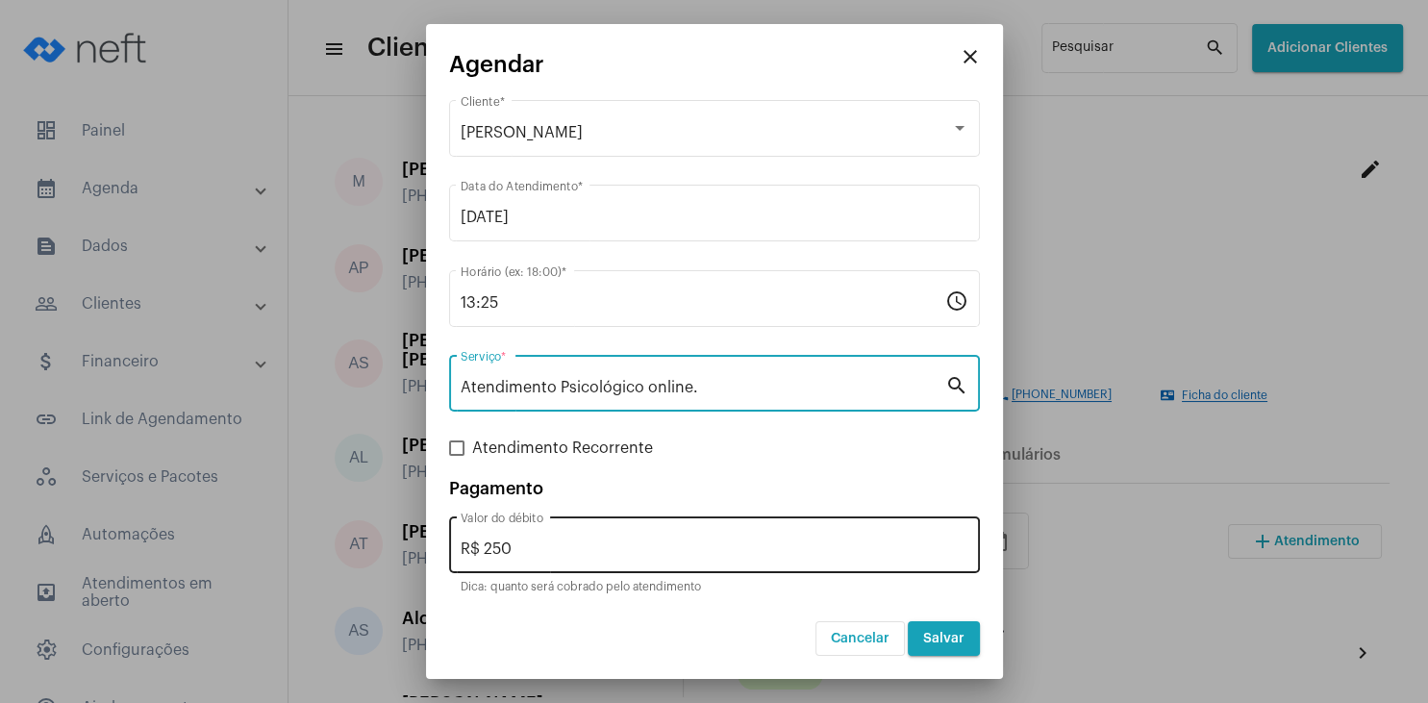
click at [588, 544] on input "R$ 250" at bounding box center [715, 548] width 508 height 17
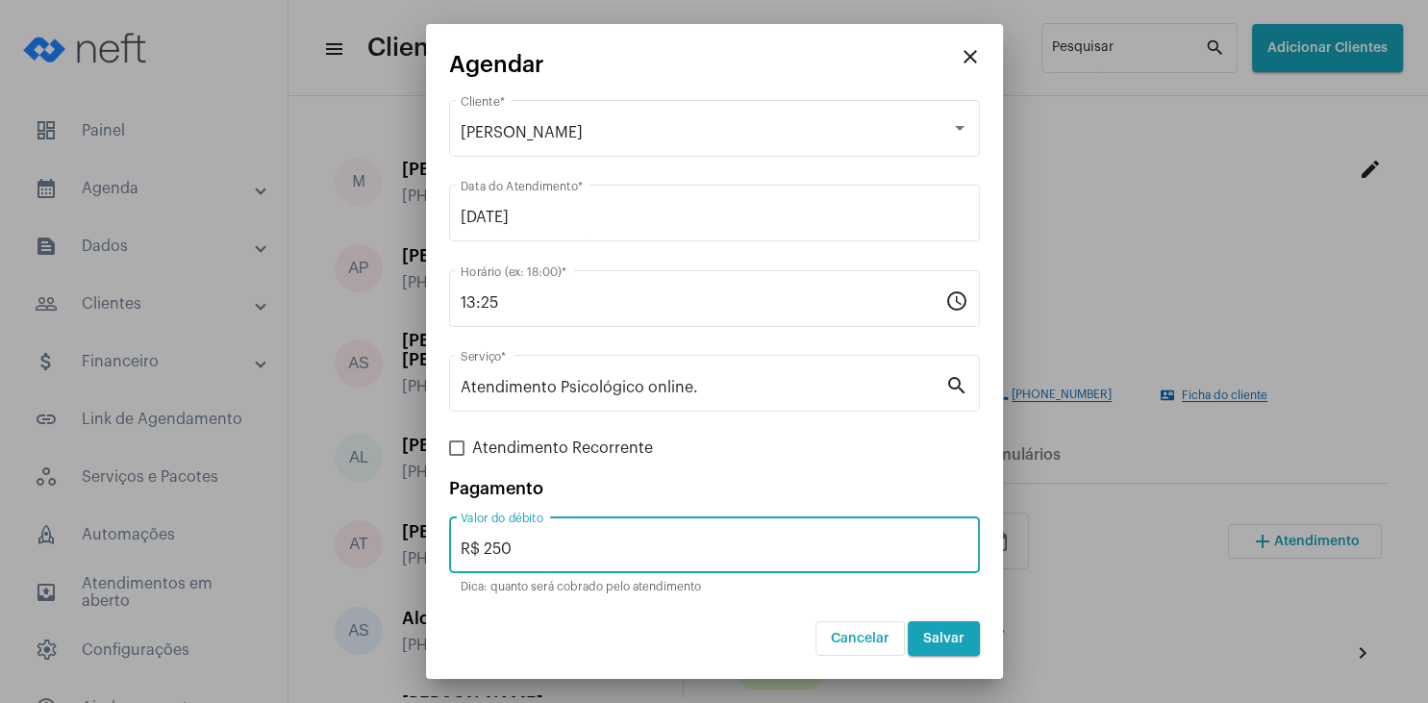
click at [937, 635] on span "Salvar" at bounding box center [943, 638] width 41 height 13
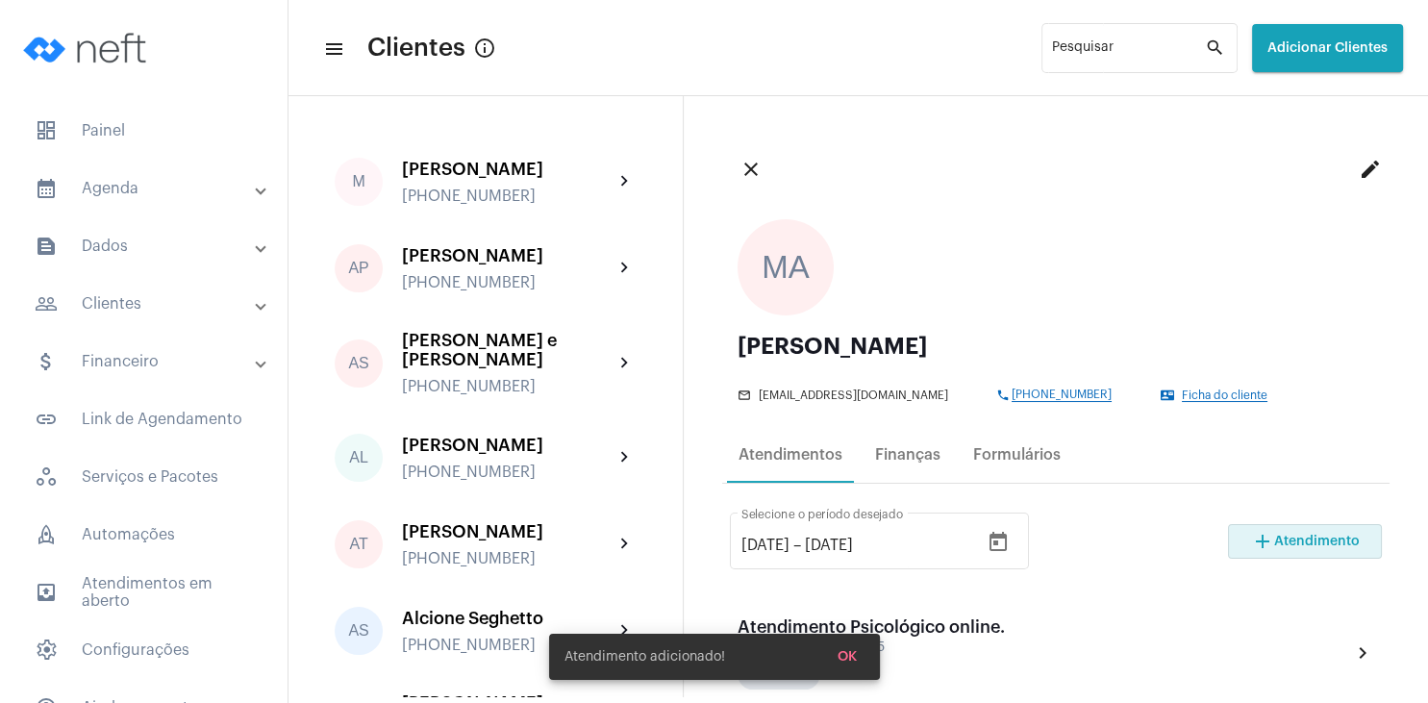
scroll to position [277, 0]
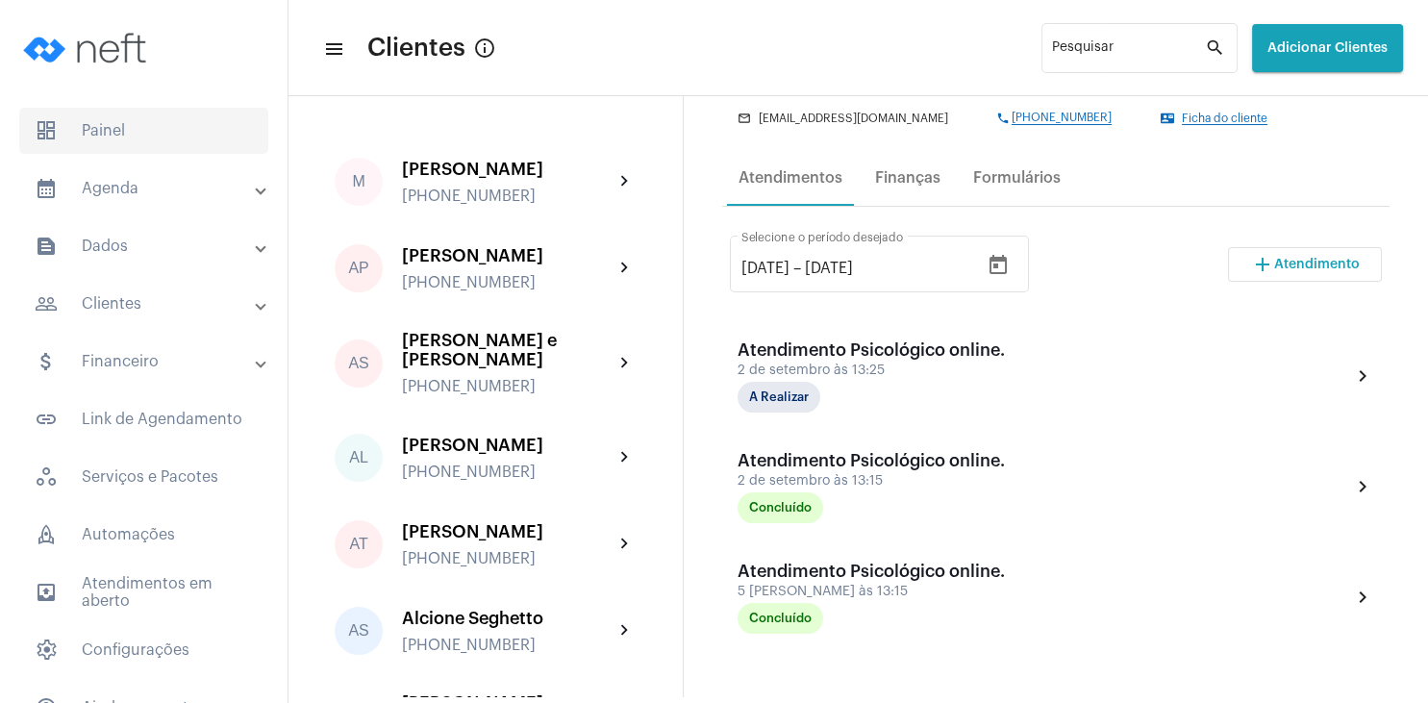
click at [125, 121] on span "dashboard Painel" at bounding box center [143, 131] width 249 height 46
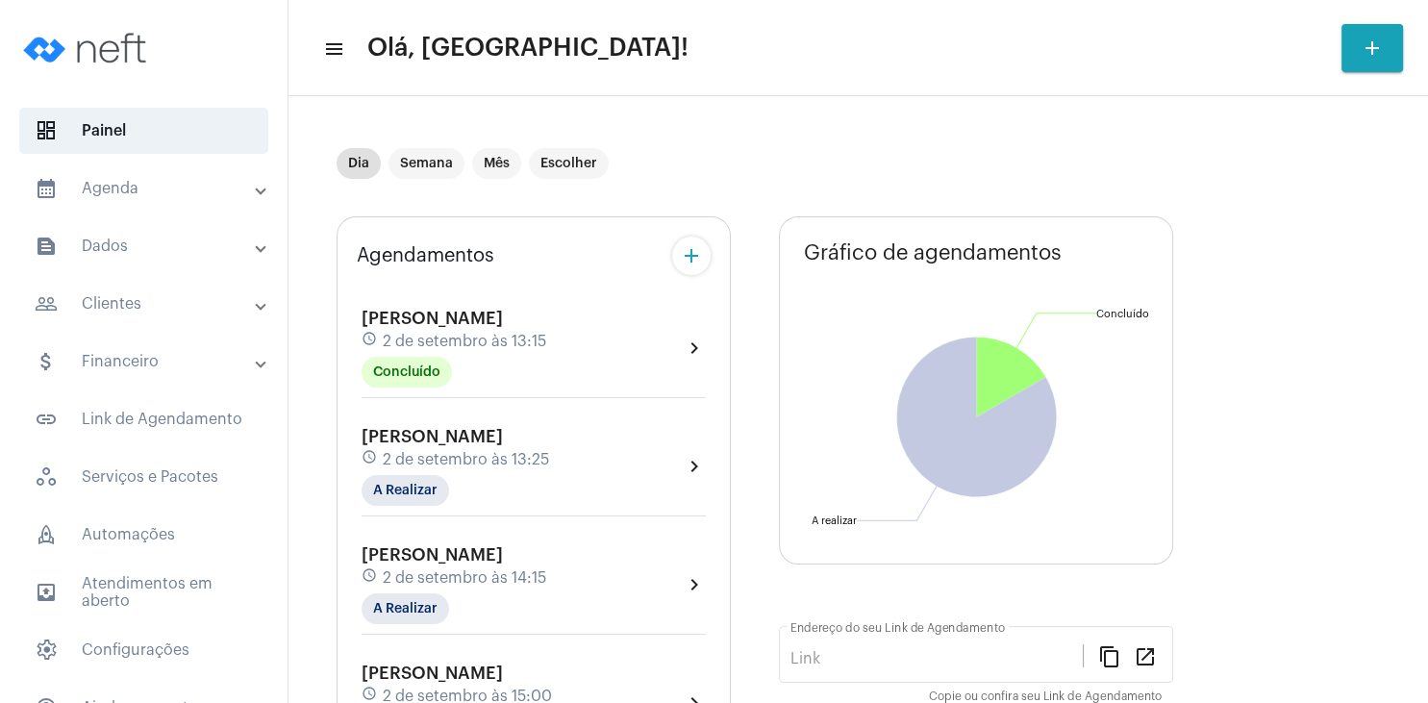
type input "[URL][DOMAIN_NAME][PERSON_NAME]"
click at [418, 494] on mat-chip "A Realizar" at bounding box center [406, 490] width 88 height 31
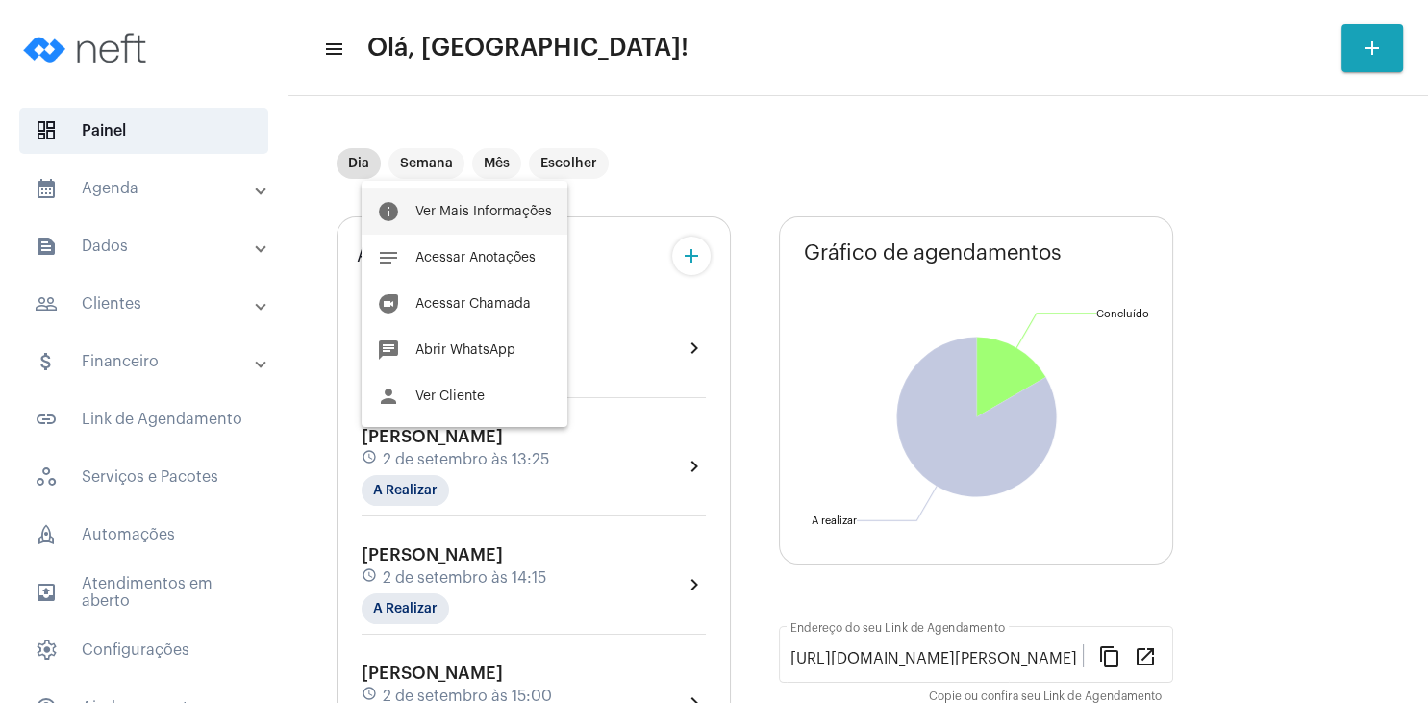
click at [522, 215] on span "Ver Mais Informações" at bounding box center [483, 211] width 137 height 13
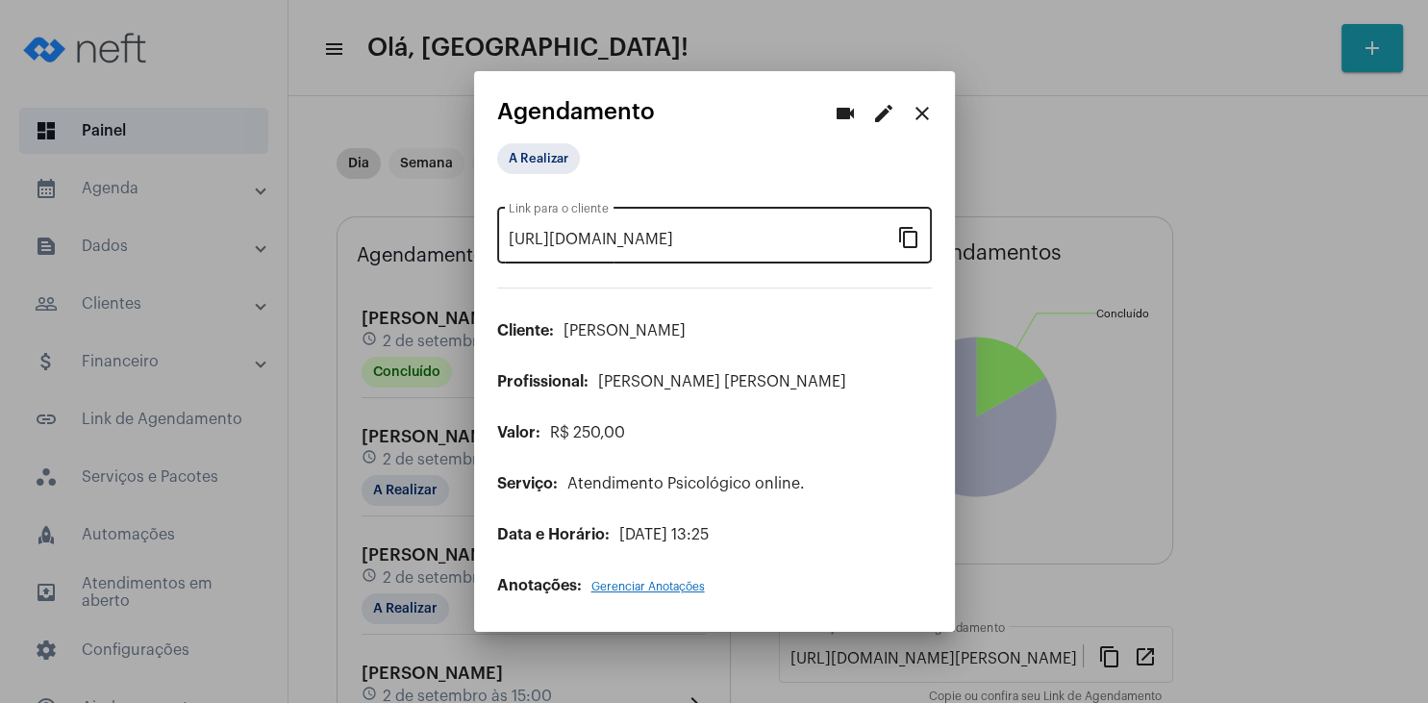
click at [906, 238] on mat-icon "content_copy" at bounding box center [908, 236] width 23 height 23
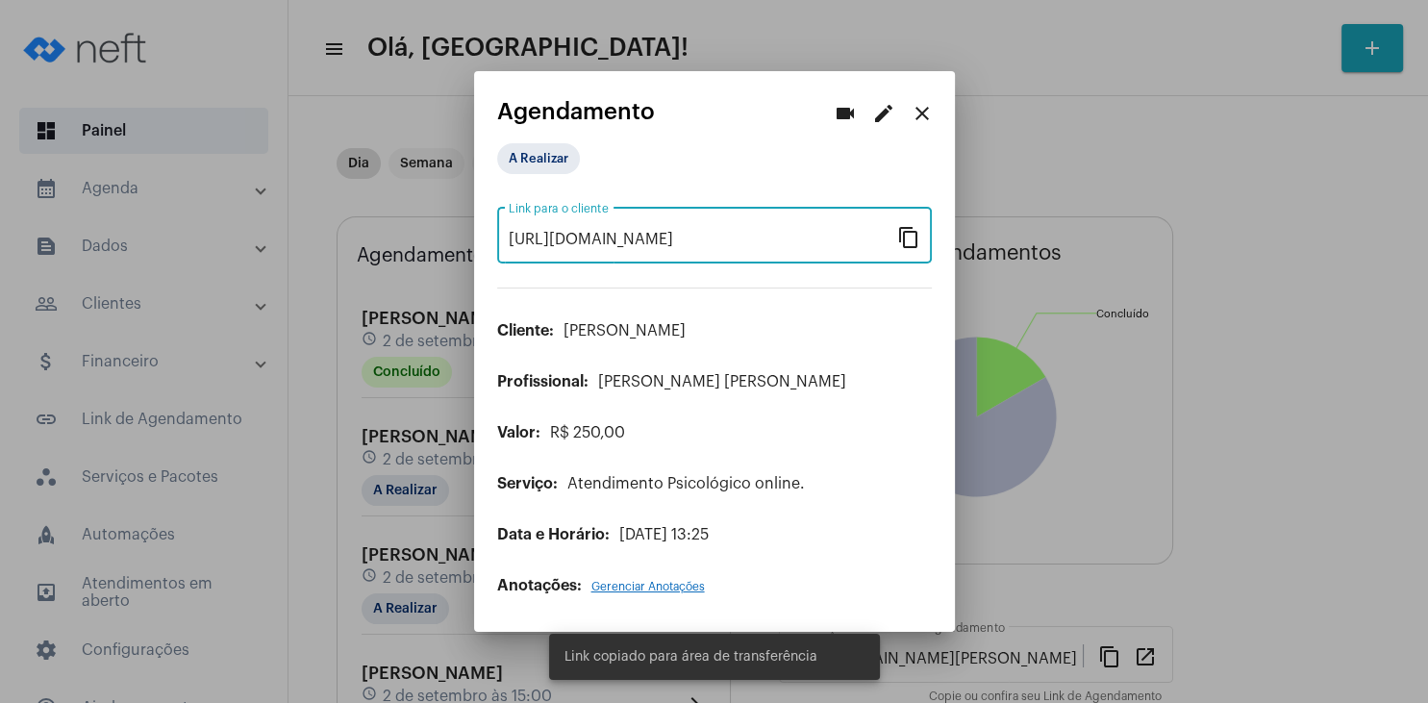
scroll to position [0, 158]
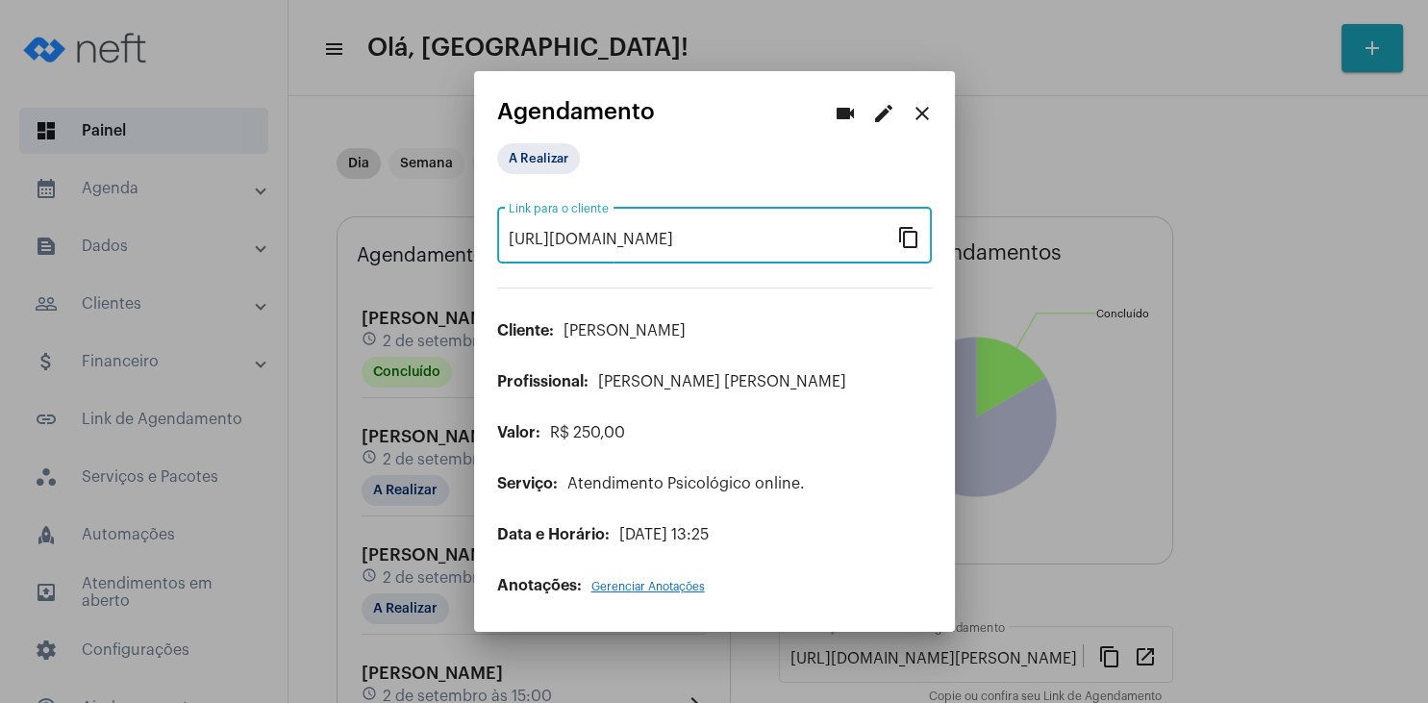
click at [922, 123] on mat-icon "close" at bounding box center [922, 113] width 23 height 23
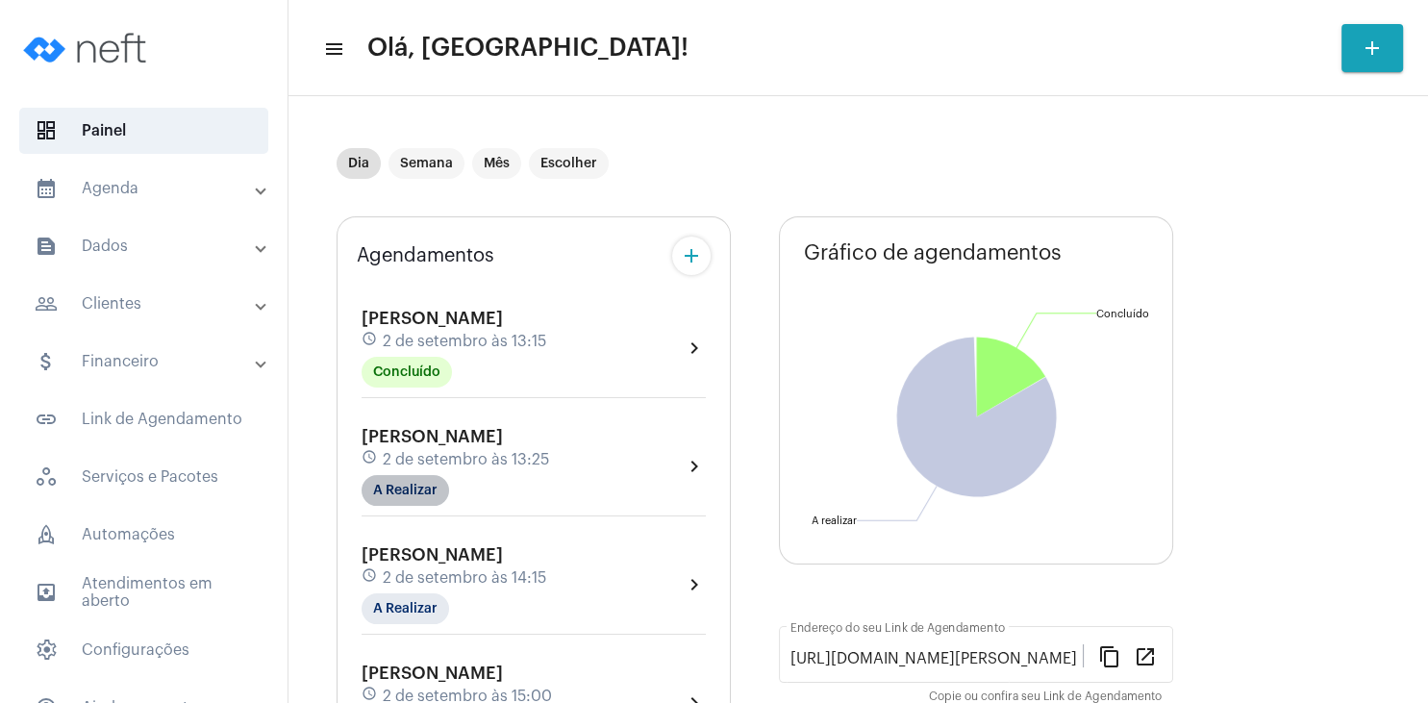
click at [413, 496] on mat-chip "A Realizar" at bounding box center [406, 490] width 88 height 31
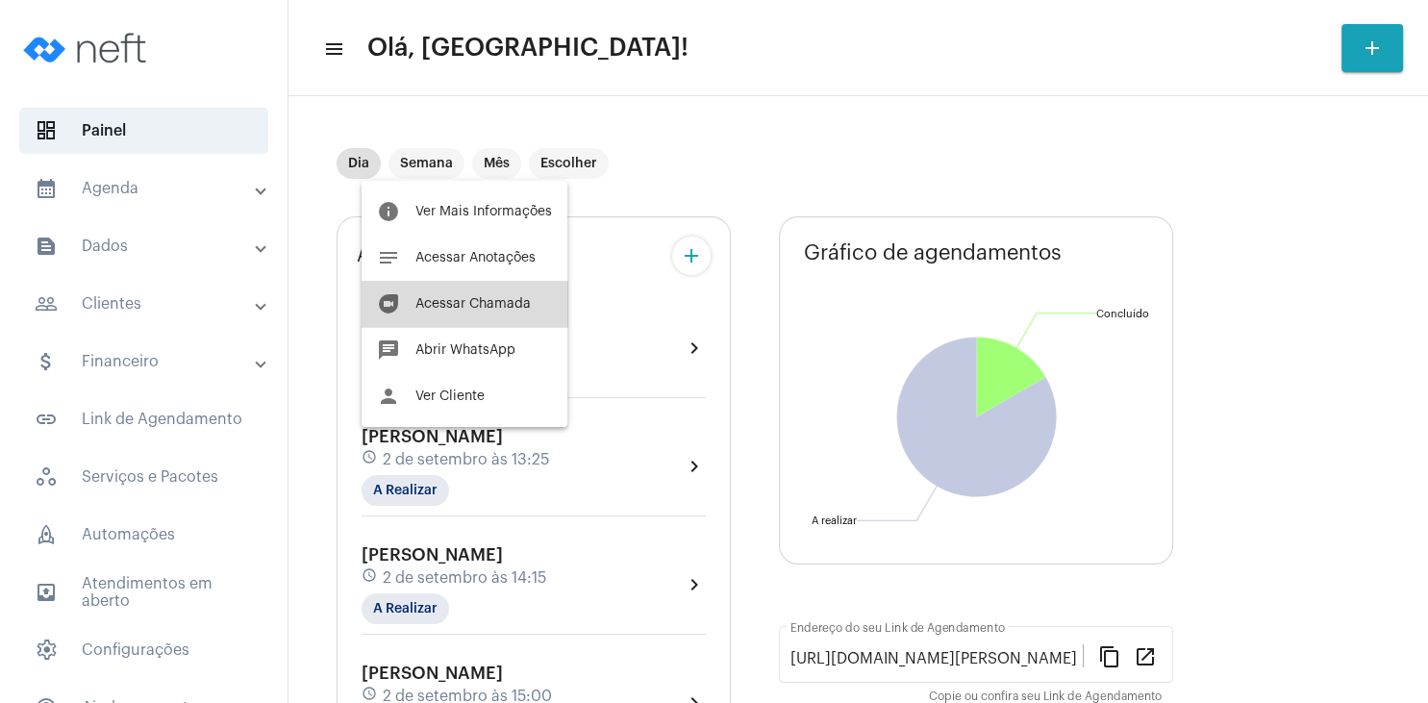
click at [479, 298] on span "Acessar Chamada" at bounding box center [472, 303] width 115 height 13
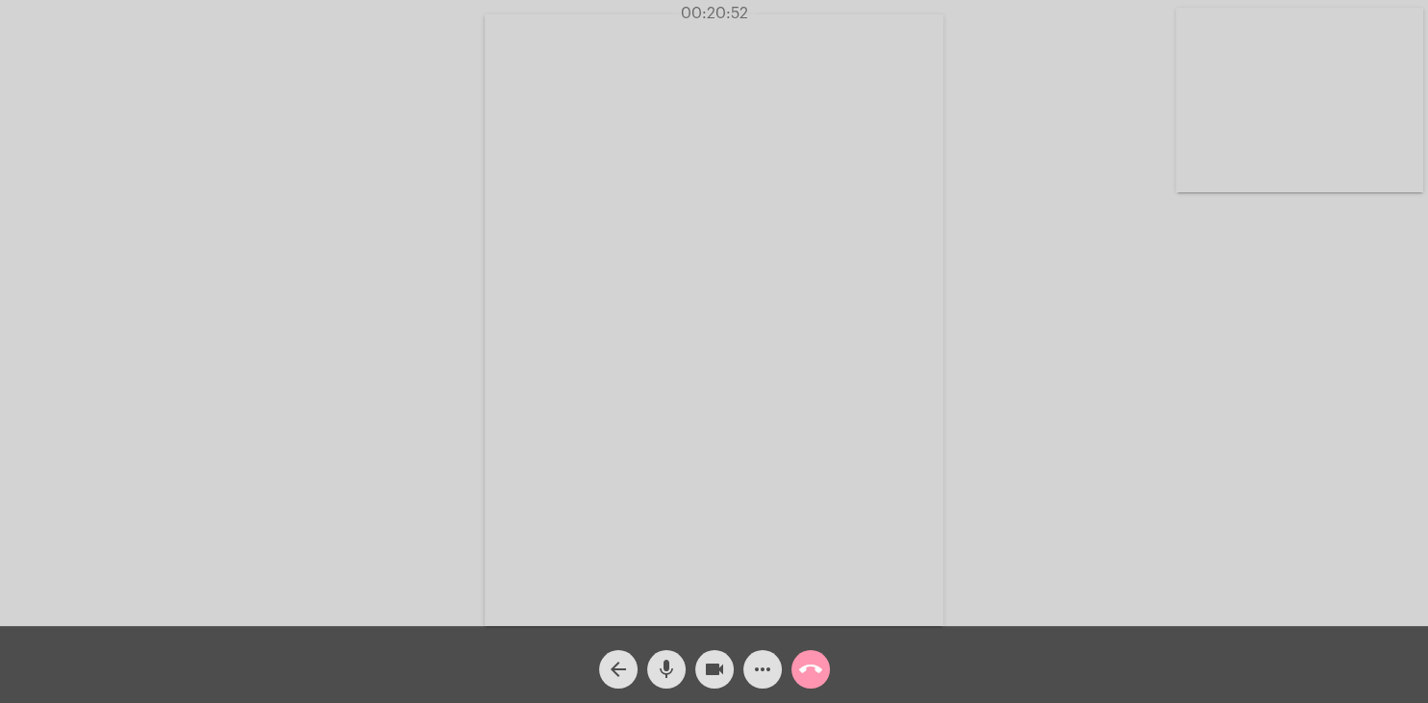
click at [665, 663] on mat-icon "mic" at bounding box center [666, 669] width 23 height 23
click at [675, 670] on mat-icon "mic_off" at bounding box center [666, 669] width 23 height 23
click at [671, 671] on mat-icon "mic" at bounding box center [666, 669] width 23 height 23
click at [667, 676] on mat-icon "mic_off" at bounding box center [666, 669] width 23 height 23
drag, startPoint x: 663, startPoint y: 676, endPoint x: 721, endPoint y: 660, distance: 60.0
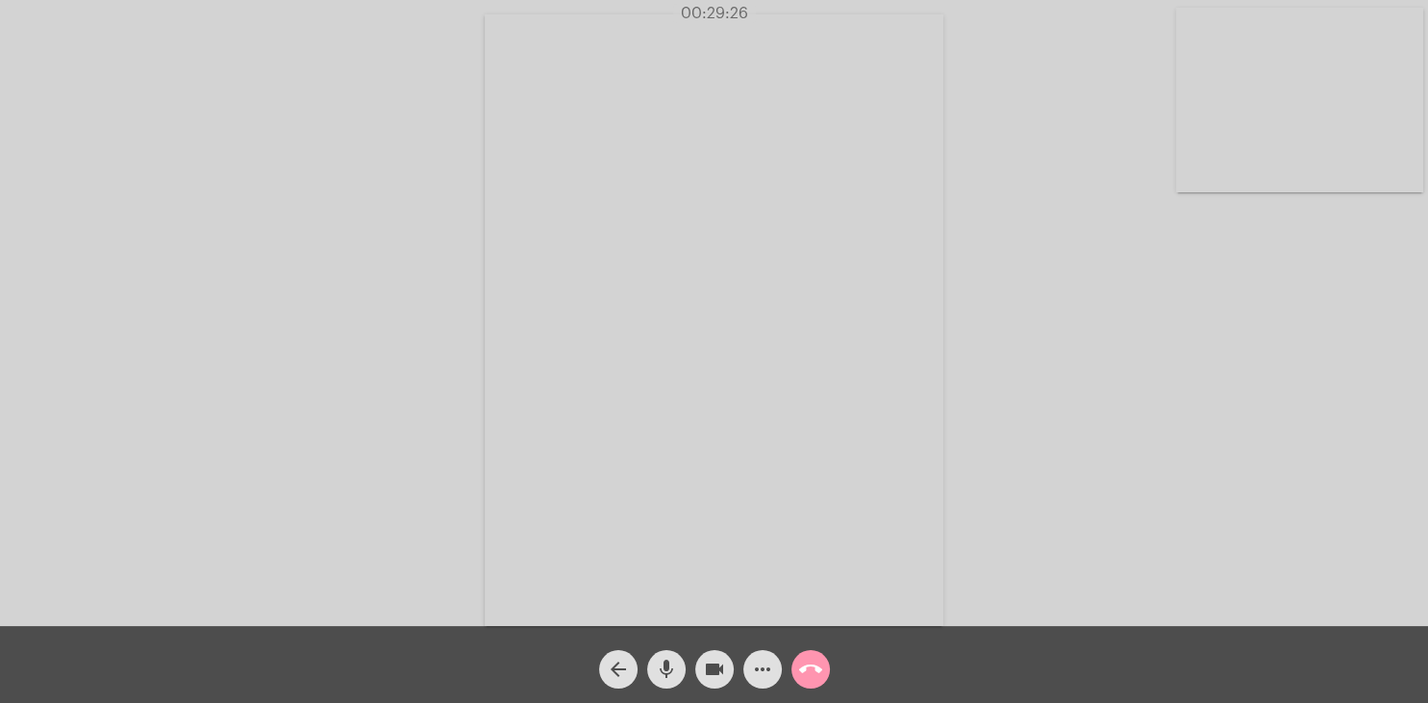
click at [663, 675] on mat-icon "mic" at bounding box center [666, 669] width 23 height 23
drag, startPoint x: 674, startPoint y: 663, endPoint x: 687, endPoint y: 657, distance: 14.2
click at [674, 663] on mat-icon "mic_off" at bounding box center [666, 669] width 23 height 23
click at [667, 660] on mat-icon "mic" at bounding box center [666, 669] width 23 height 23
click at [657, 666] on mat-icon "mic_off" at bounding box center [666, 669] width 23 height 23
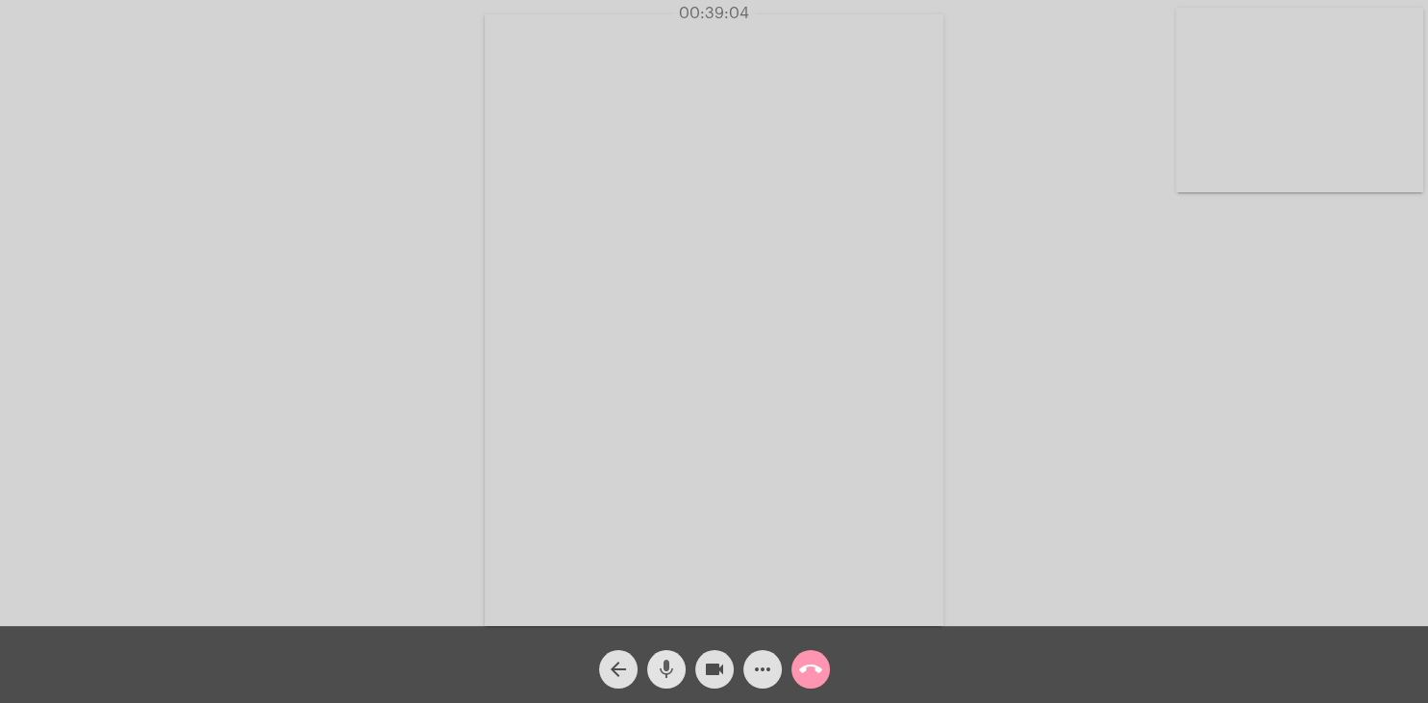
click at [658, 679] on mat-icon "mic" at bounding box center [666, 669] width 23 height 23
click at [667, 672] on mat-icon "mic_off" at bounding box center [666, 669] width 23 height 23
click at [813, 659] on span "call_end" at bounding box center [810, 669] width 23 height 38
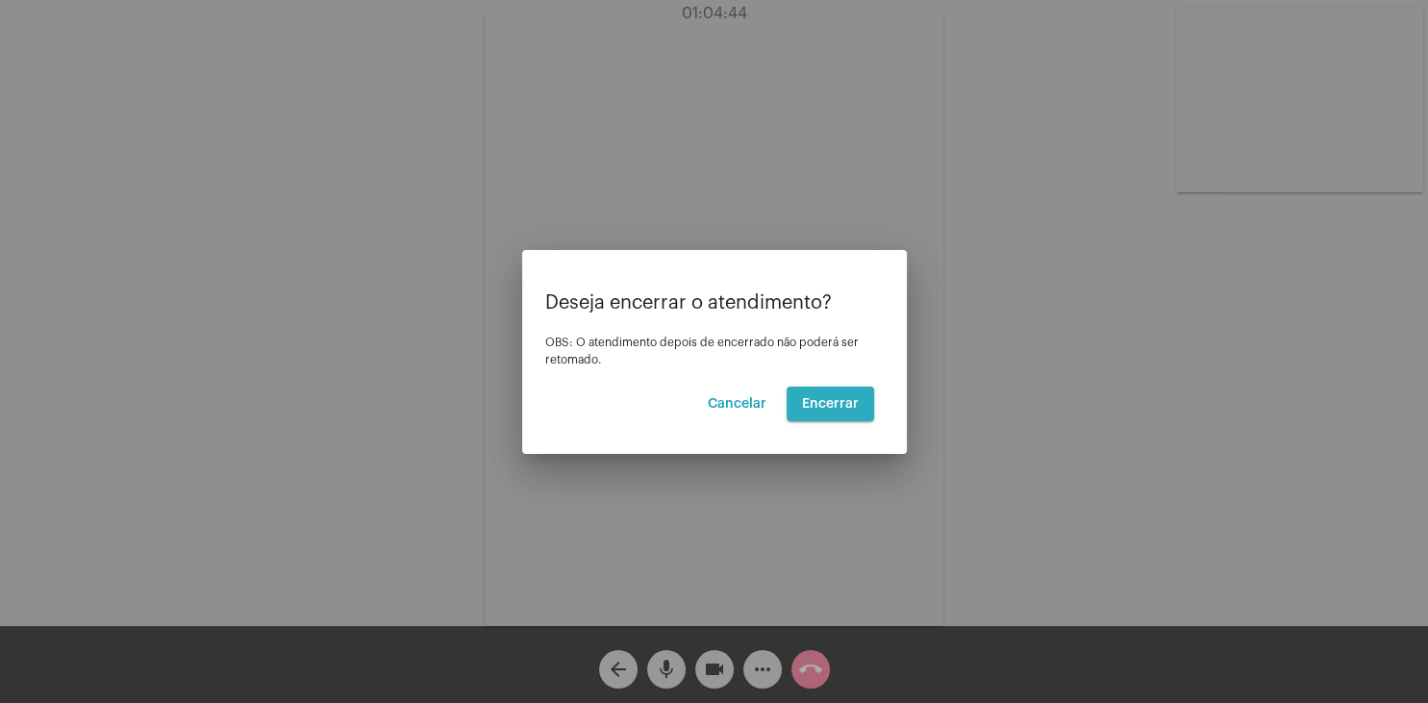
click at [852, 402] on span "Encerrar" at bounding box center [830, 403] width 57 height 13
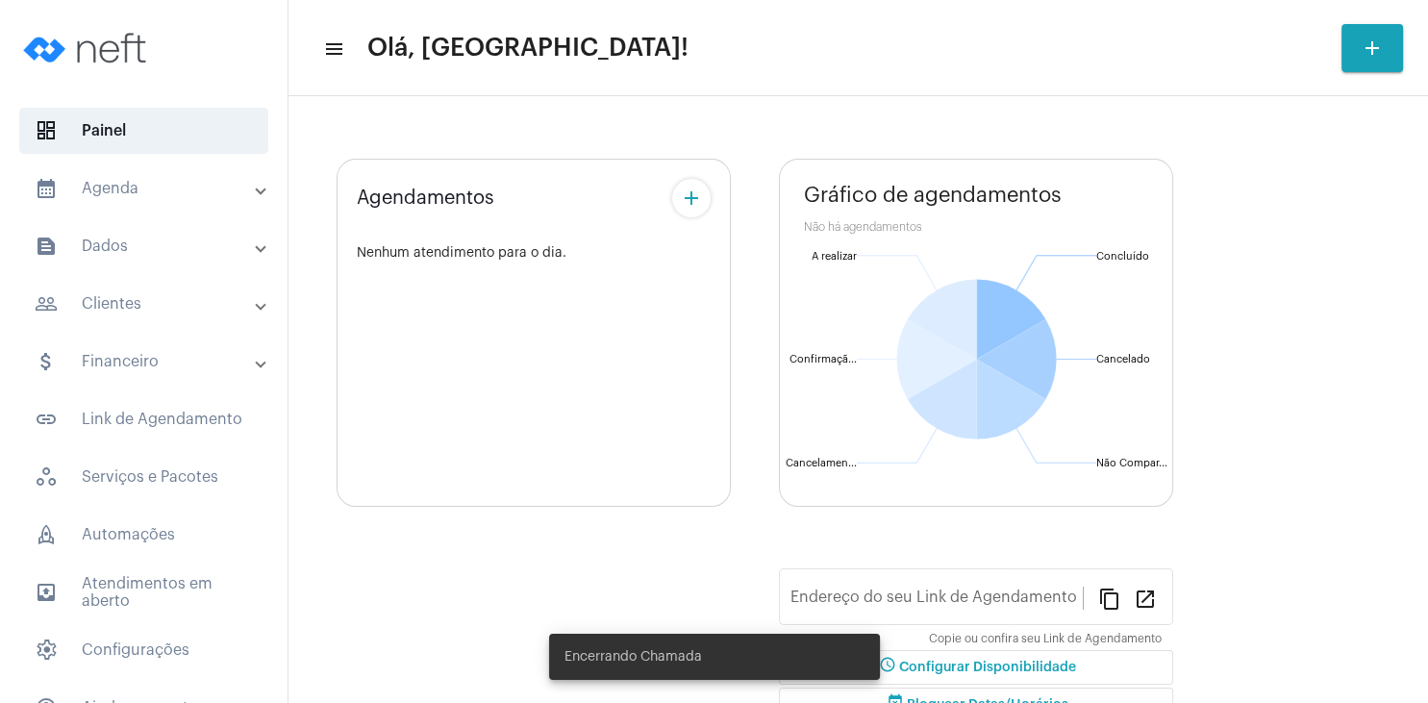
type input "[URL][DOMAIN_NAME][PERSON_NAME]"
